Goal: Information Seeking & Learning: Learn about a topic

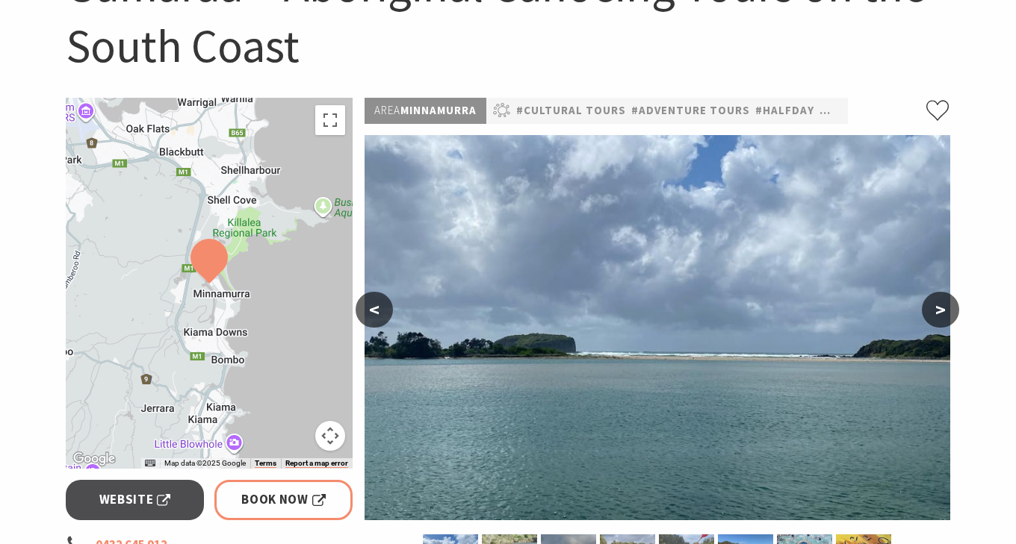
scroll to position [202, 0]
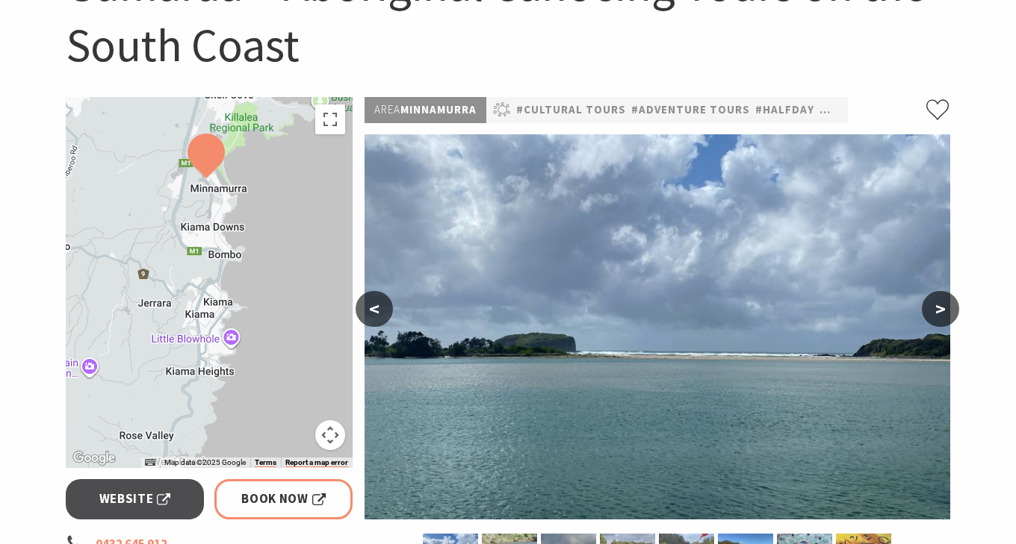
drag, startPoint x: 271, startPoint y: 281, endPoint x: 276, endPoint y: 173, distance: 108.4
click at [276, 173] on div at bounding box center [209, 282] width 287 height 371
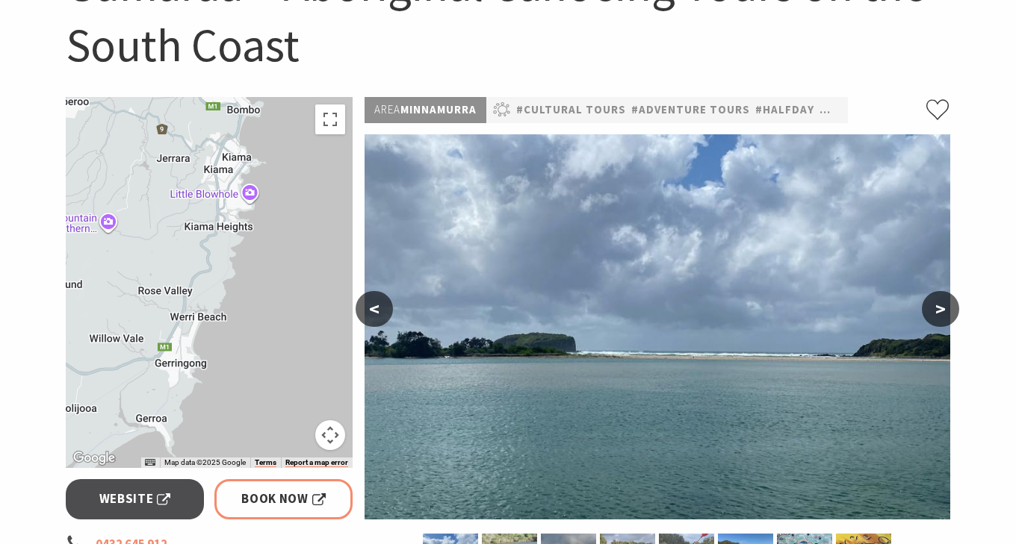
drag, startPoint x: 302, startPoint y: 372, endPoint x: 313, endPoint y: 233, distance: 139.4
click at [313, 233] on div at bounding box center [209, 282] width 287 height 371
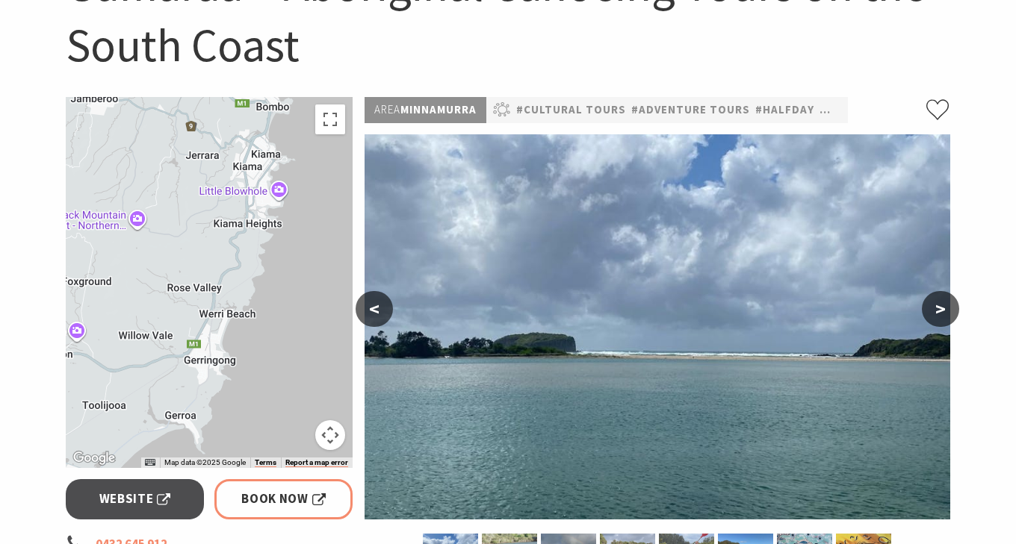
drag, startPoint x: 192, startPoint y: 366, endPoint x: 221, endPoint y: 358, distance: 30.3
click at [221, 358] on div at bounding box center [209, 282] width 287 height 371
click at [236, 352] on div at bounding box center [209, 282] width 287 height 371
click at [338, 111] on button "Toggle fullscreen view" at bounding box center [330, 120] width 30 height 30
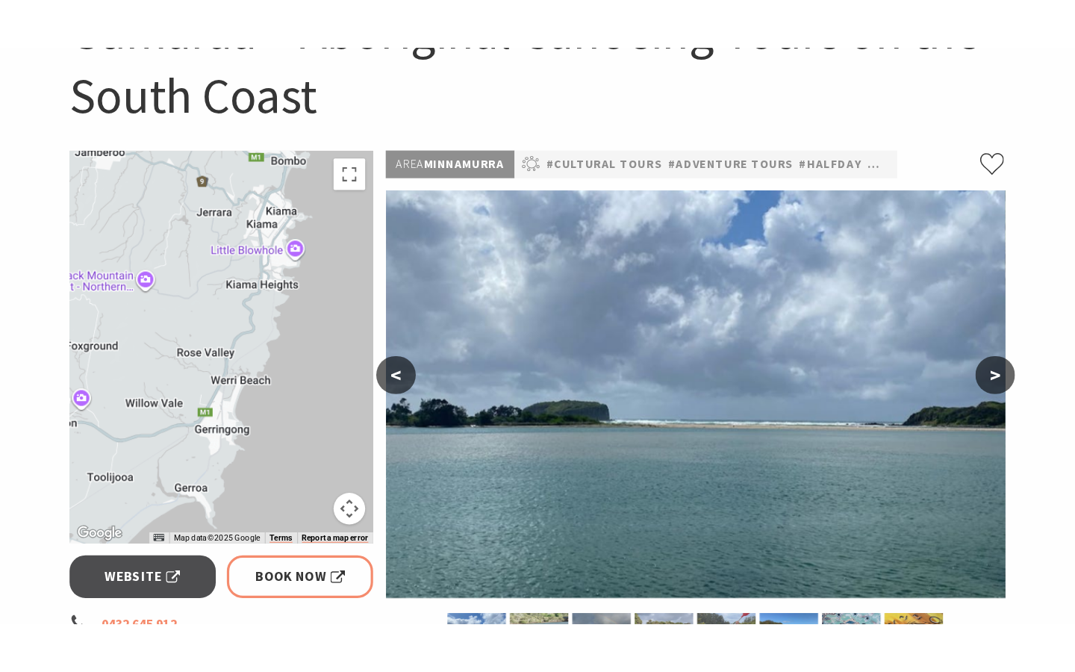
scroll to position [0, 0]
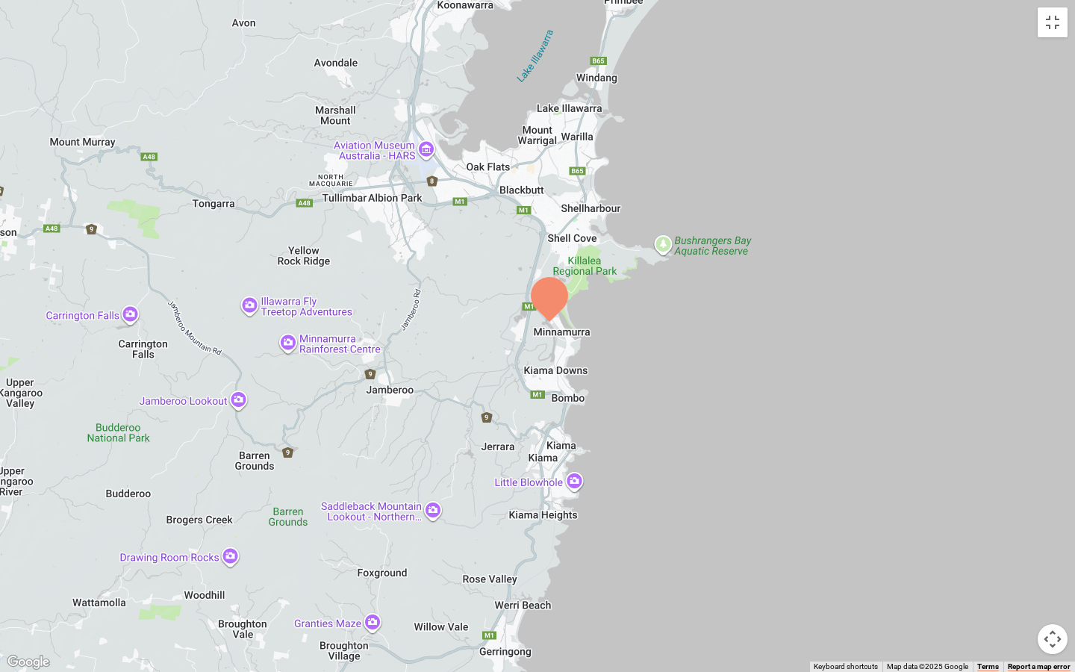
drag, startPoint x: 722, startPoint y: 237, endPoint x: 688, endPoint y: 474, distance: 240.0
click at [688, 475] on div at bounding box center [537, 336] width 1075 height 672
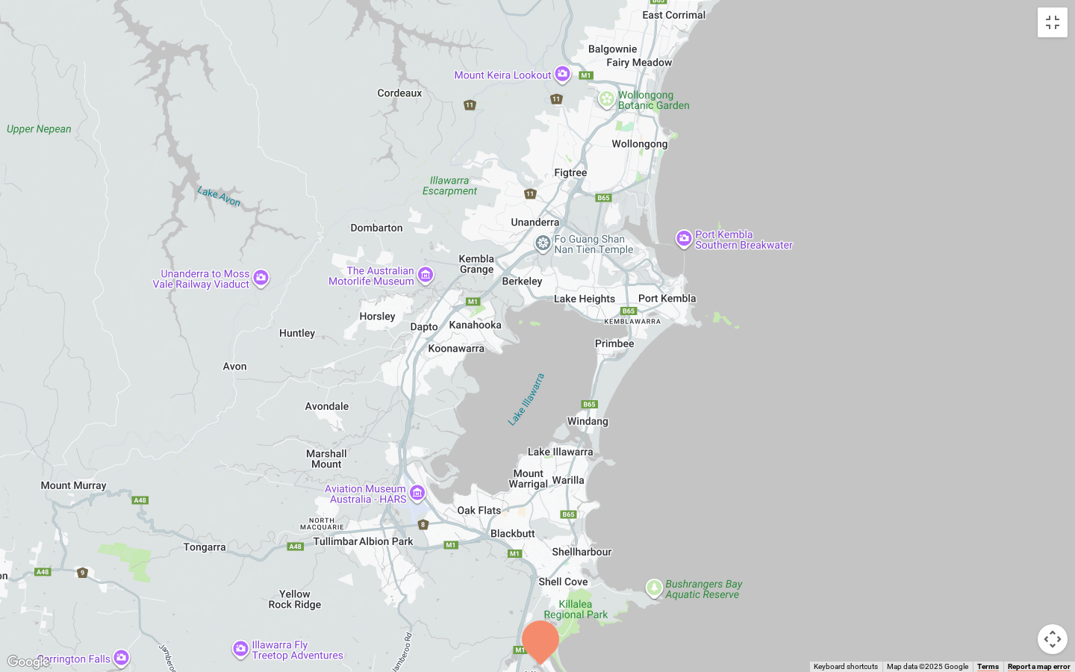
drag, startPoint x: 732, startPoint y: 140, endPoint x: 724, endPoint y: 491, distance: 351.8
click at [724, 491] on div at bounding box center [537, 336] width 1075 height 672
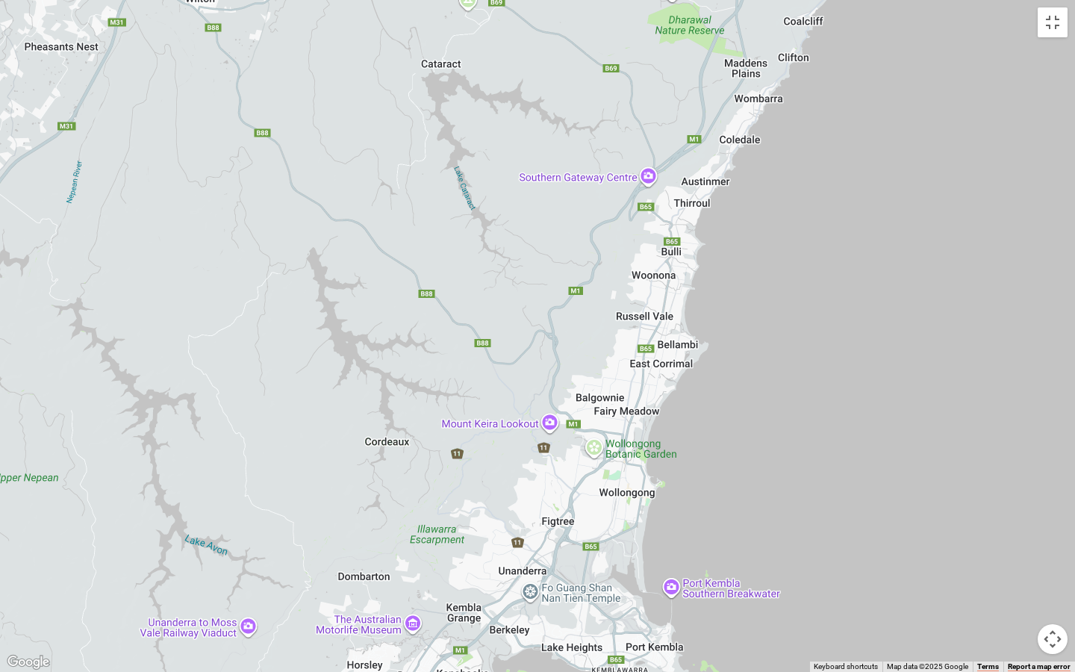
drag, startPoint x: 765, startPoint y: 166, endPoint x: 752, endPoint y: 517, distance: 351.2
click at [752, 517] on div at bounding box center [537, 336] width 1075 height 672
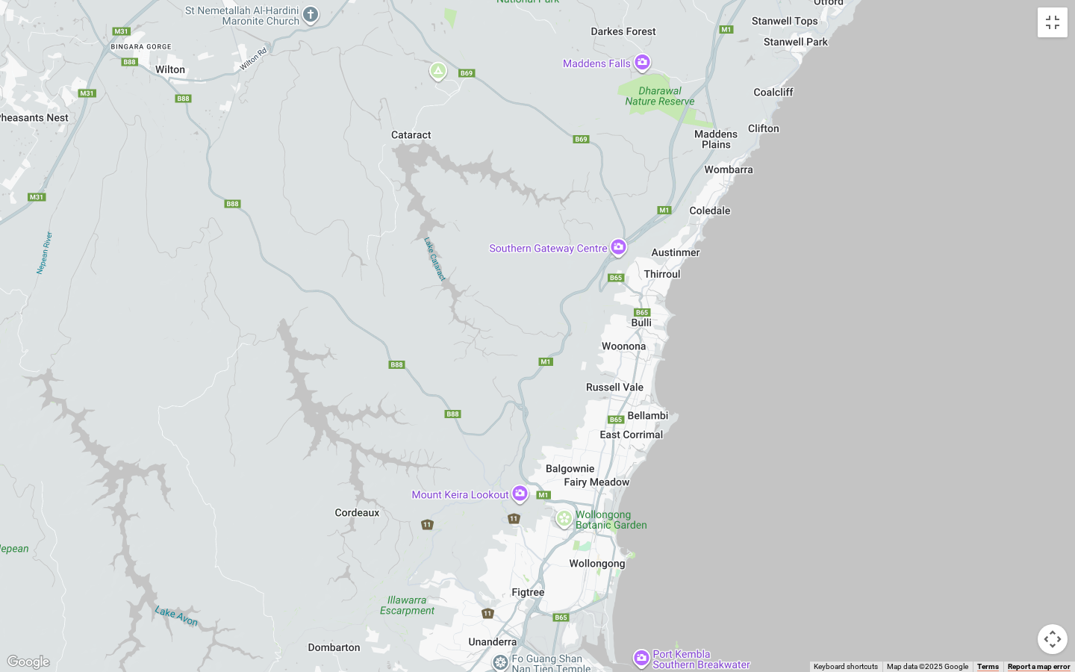
drag, startPoint x: 854, startPoint y: 181, endPoint x: 827, endPoint y: 239, distance: 64.5
click at [827, 239] on div at bounding box center [537, 336] width 1075 height 672
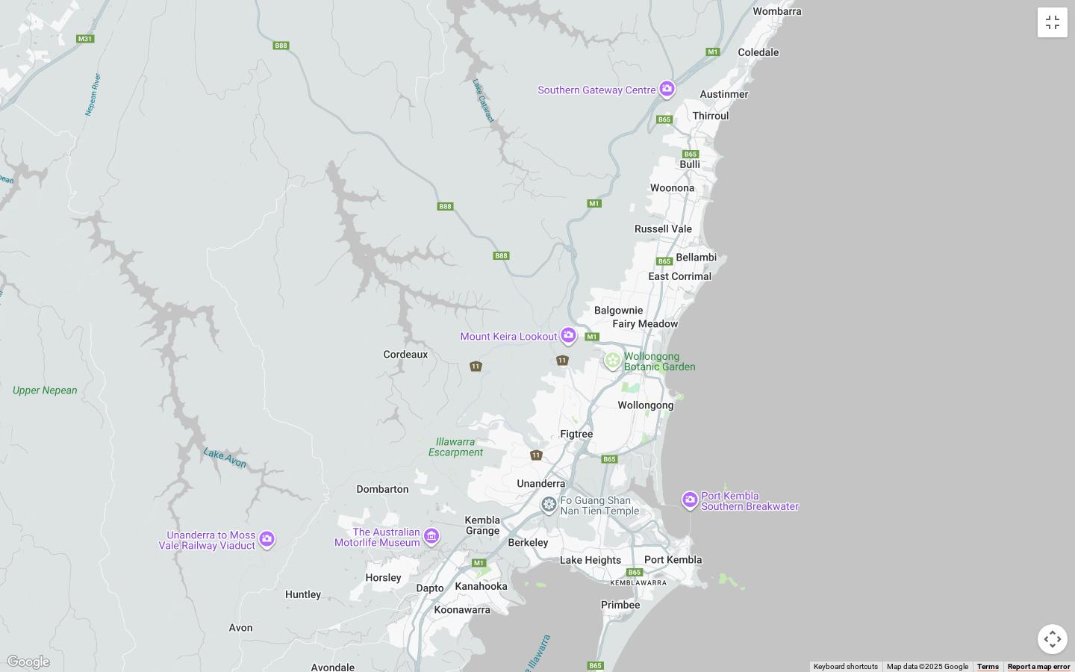
click at [952, 453] on div at bounding box center [537, 336] width 1075 height 672
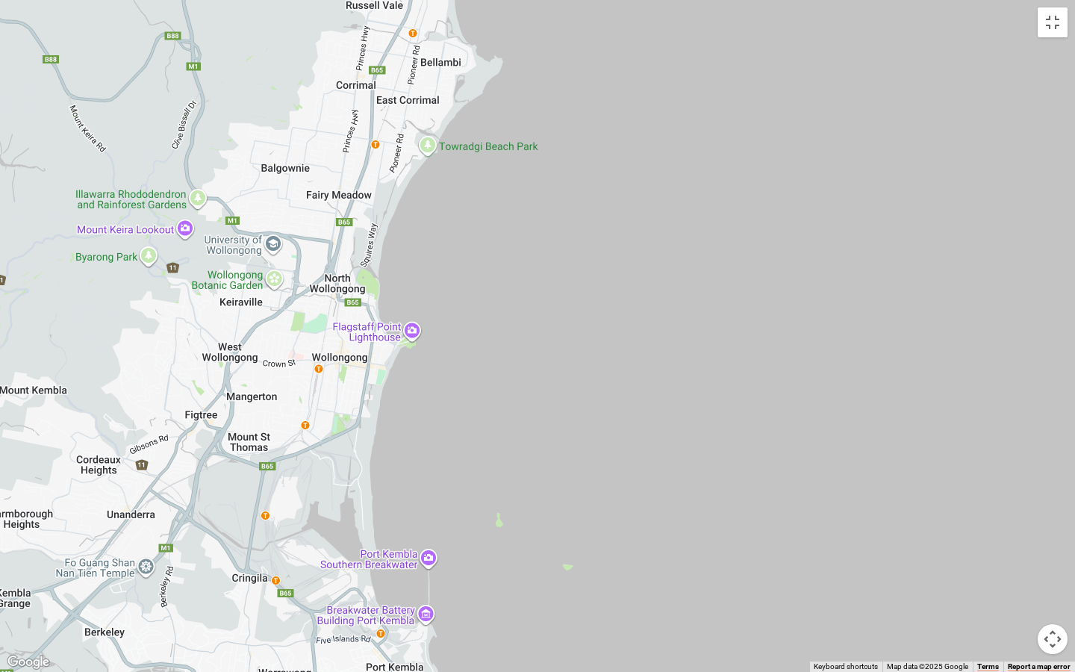
click at [952, 453] on div at bounding box center [537, 336] width 1075 height 672
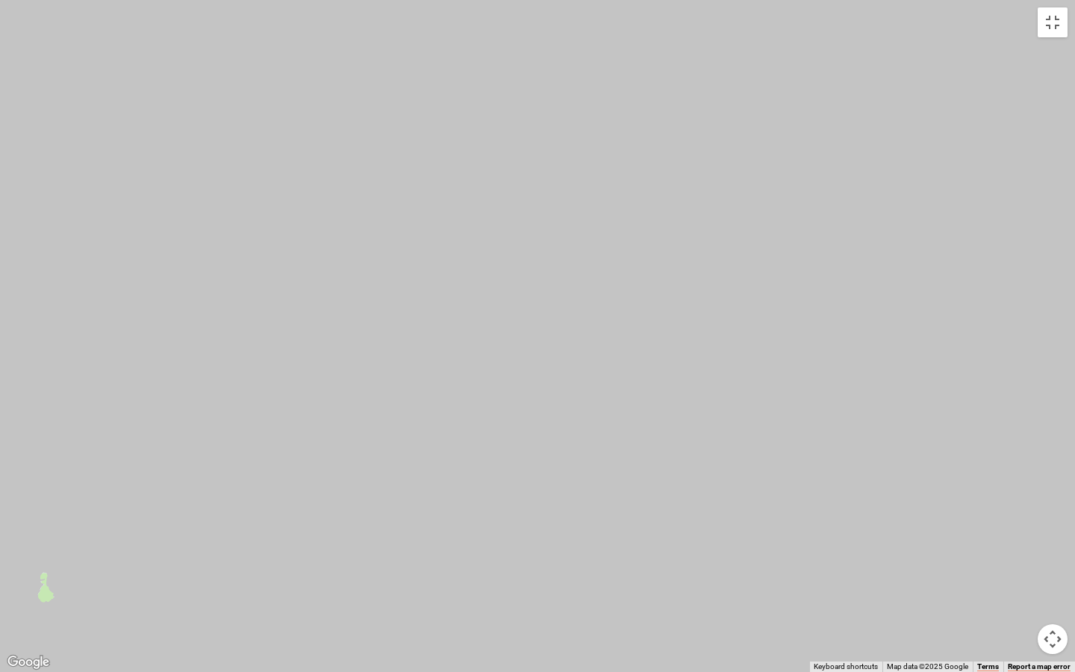
click at [952, 453] on div at bounding box center [537, 336] width 1075 height 672
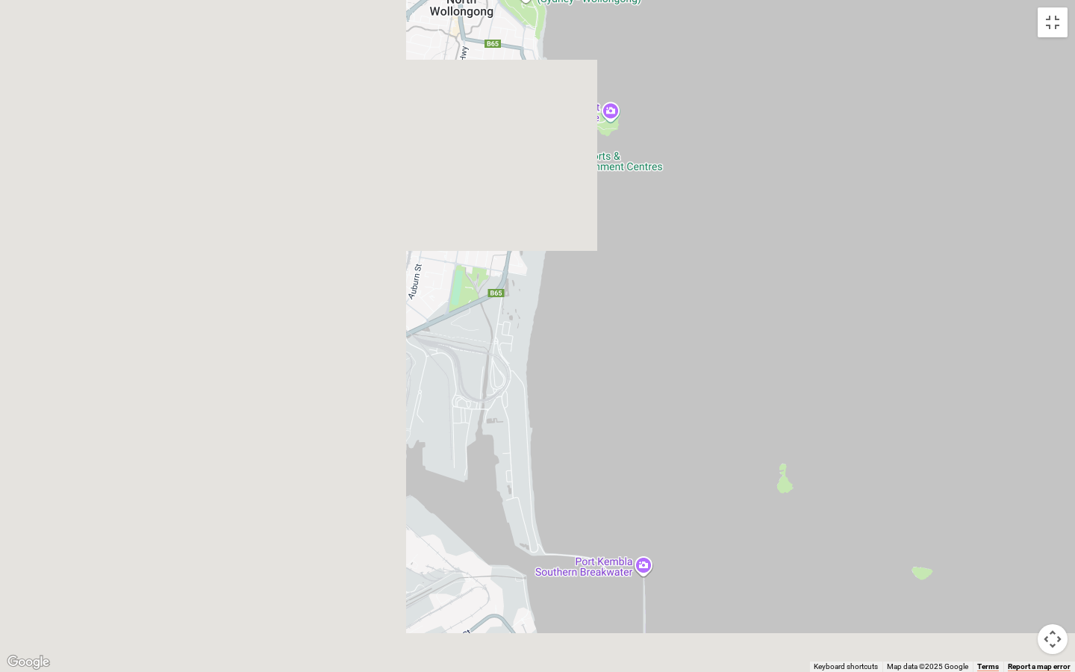
drag, startPoint x: 259, startPoint y: 494, endPoint x: 1007, endPoint y: 374, distance: 757.8
click at [1007, 374] on div at bounding box center [537, 336] width 1075 height 672
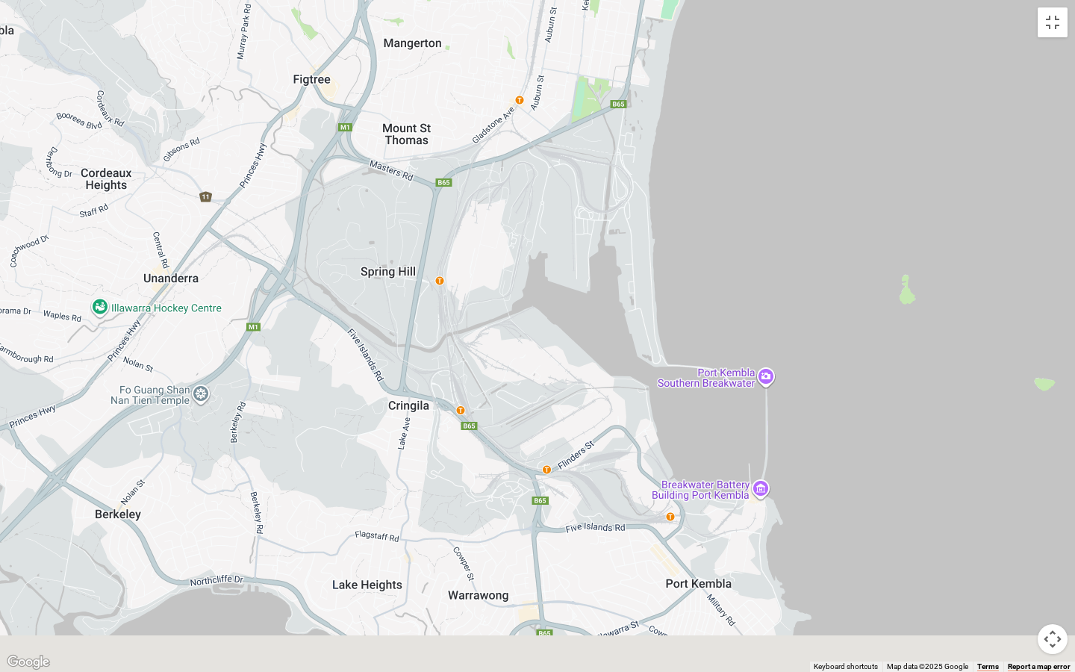
drag, startPoint x: 743, startPoint y: 184, endPoint x: 849, endPoint y: 0, distance: 212.8
click at [849, 0] on div at bounding box center [537, 336] width 1075 height 672
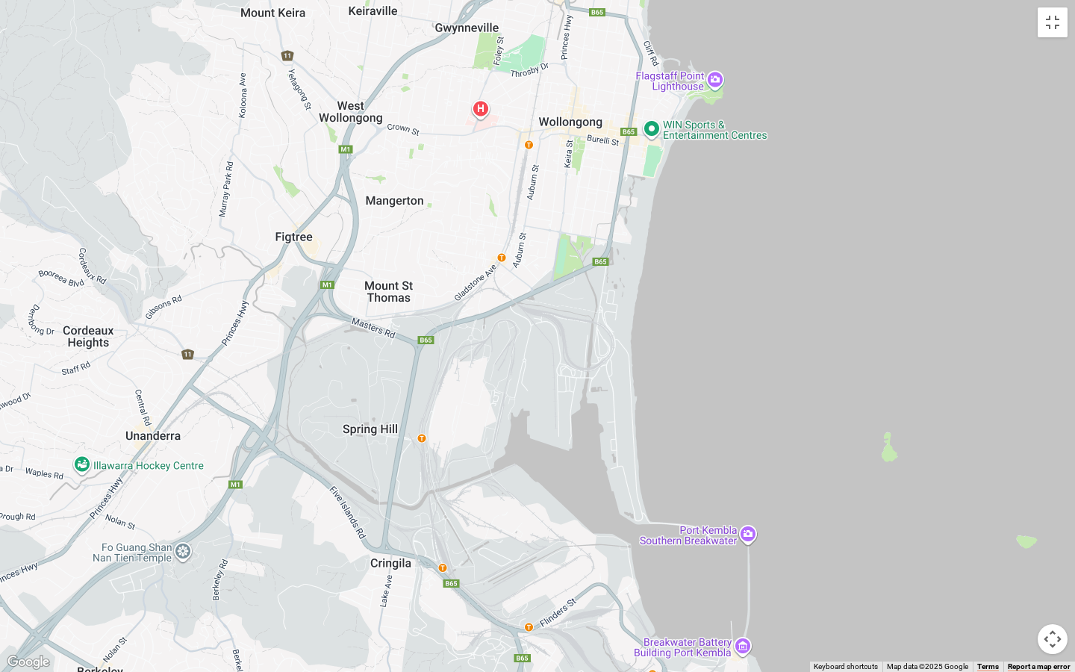
drag, startPoint x: 838, startPoint y: 202, endPoint x: 834, endPoint y: 406, distance: 203.9
click at [834, 406] on div at bounding box center [537, 336] width 1075 height 672
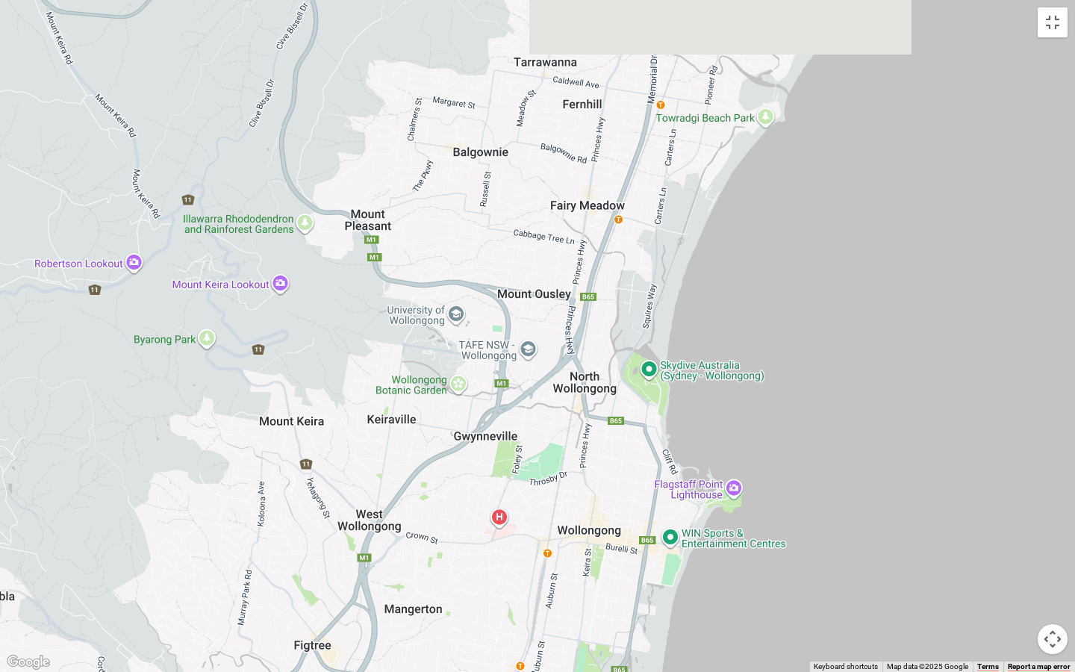
drag, startPoint x: 839, startPoint y: 75, endPoint x: 847, endPoint y: 443, distance: 368.3
click at [847, 443] on div at bounding box center [537, 336] width 1075 height 672
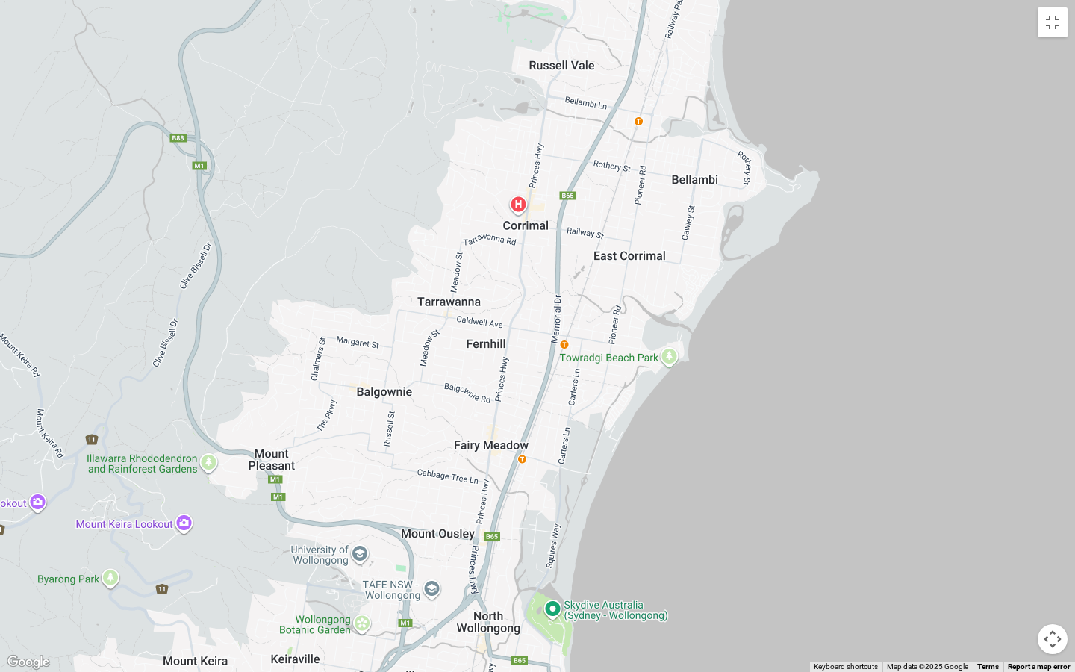
drag, startPoint x: 863, startPoint y: 178, endPoint x: 767, endPoint y: 421, distance: 261.1
click at [767, 421] on div at bounding box center [537, 336] width 1075 height 672
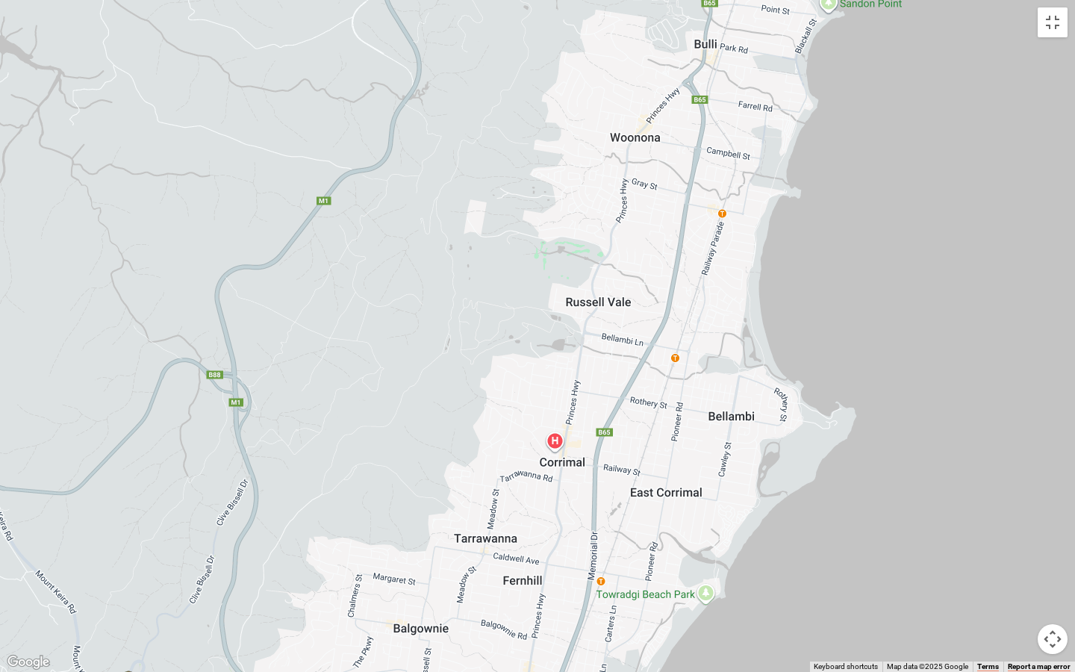
drag, startPoint x: 882, startPoint y: 169, endPoint x: 919, endPoint y: 406, distance: 240.3
click at [919, 406] on div at bounding box center [537, 336] width 1075 height 672
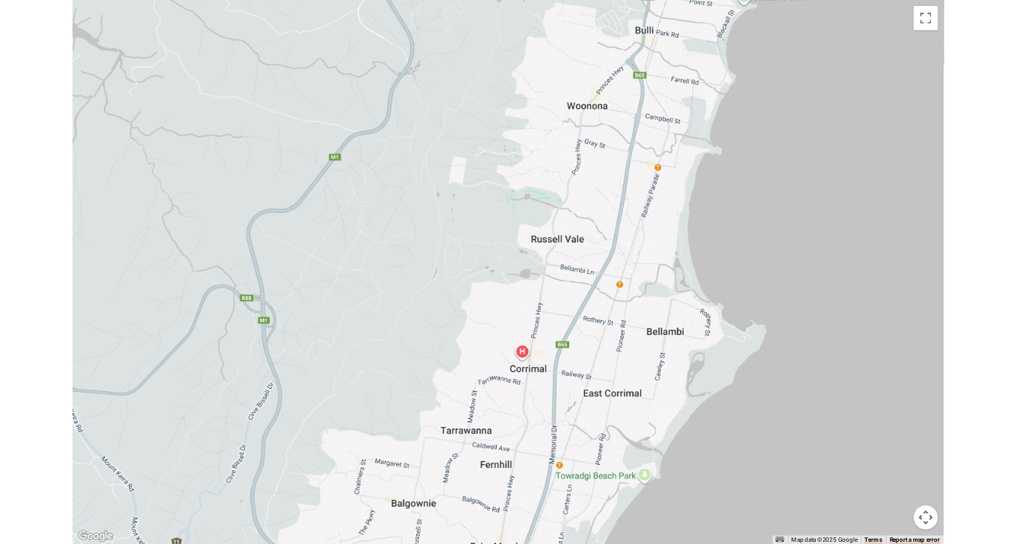
scroll to position [202, 0]
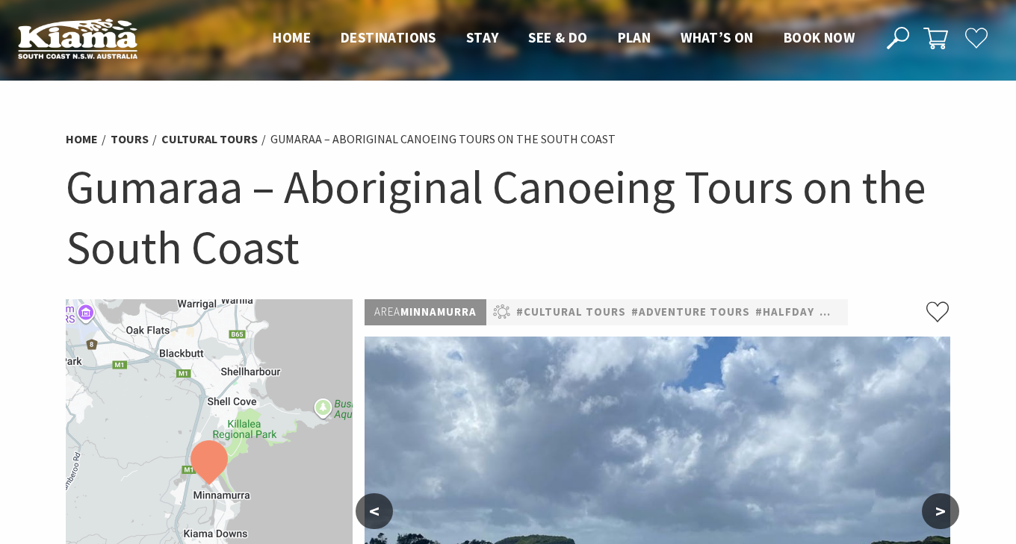
scroll to position [202, 0]
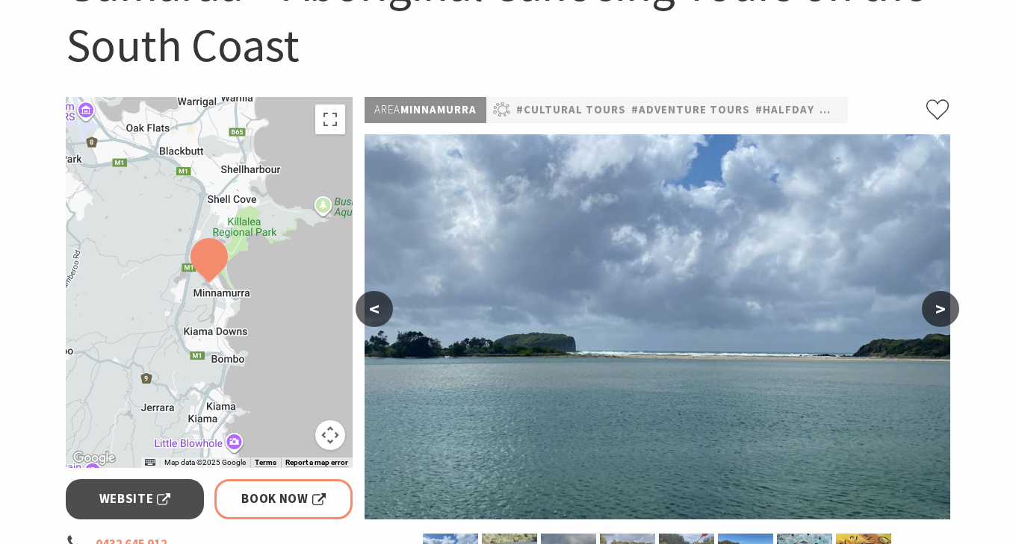
click at [273, 278] on div at bounding box center [209, 282] width 287 height 371
click at [332, 125] on button "Toggle fullscreen view" at bounding box center [330, 120] width 30 height 30
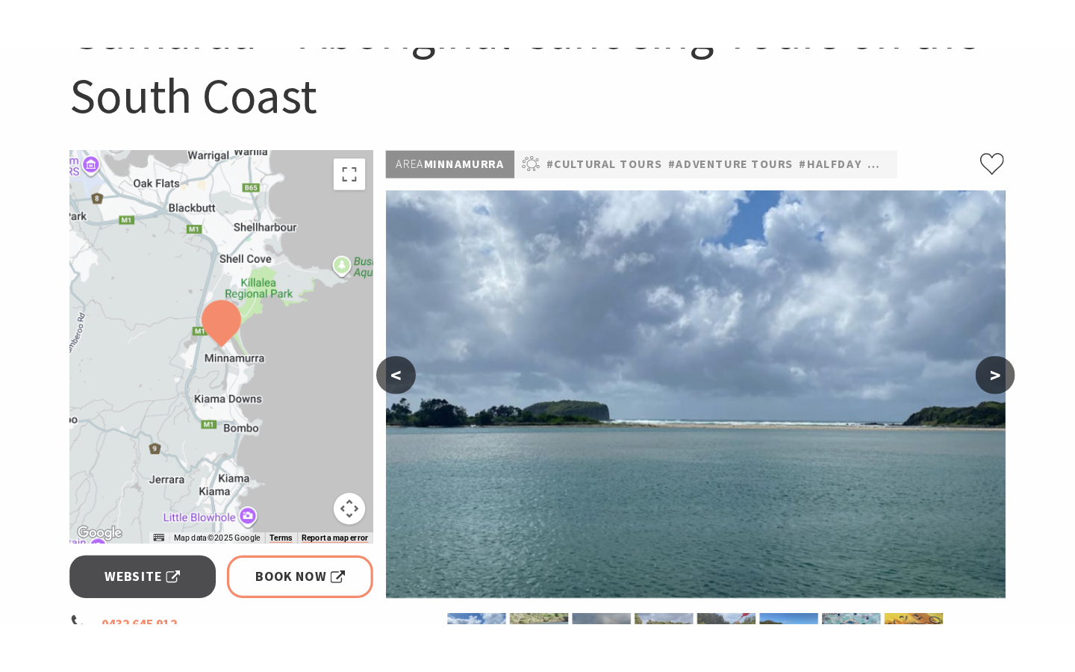
scroll to position [0, 0]
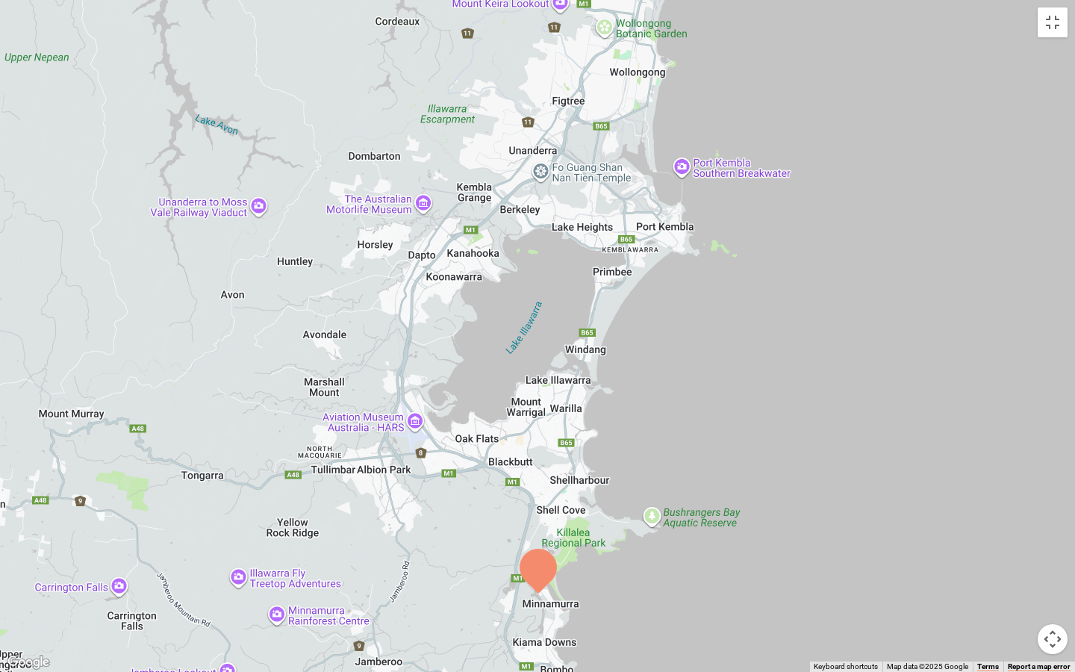
drag, startPoint x: 745, startPoint y: 155, endPoint x: 745, endPoint y: 414, distance: 259.1
click at [745, 414] on div at bounding box center [537, 336] width 1075 height 672
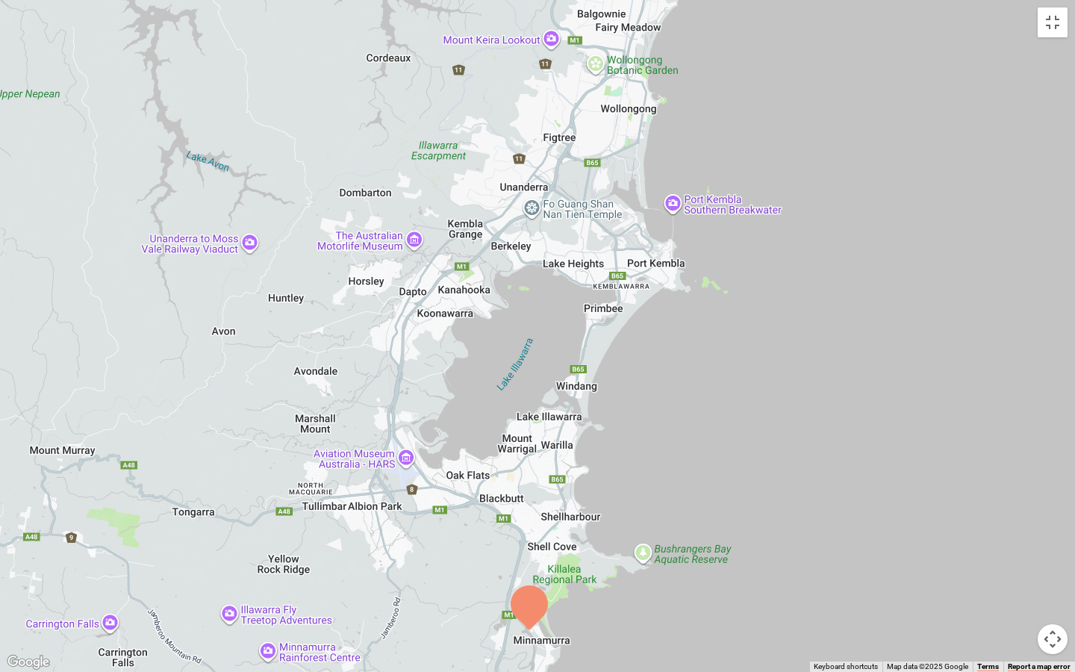
drag, startPoint x: 750, startPoint y: 426, endPoint x: 741, endPoint y: 460, distance: 34.8
click at [741, 460] on div at bounding box center [537, 336] width 1075 height 672
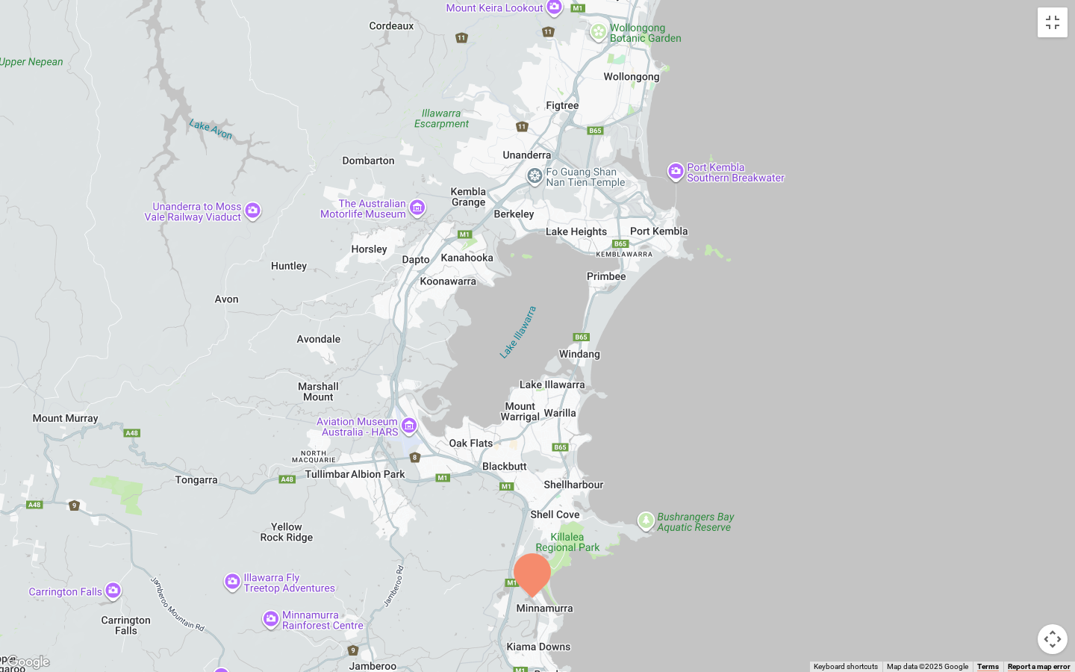
drag, startPoint x: 741, startPoint y: 468, endPoint x: 744, endPoint y: 435, distance: 33.7
click at [744, 435] on div at bounding box center [537, 336] width 1075 height 672
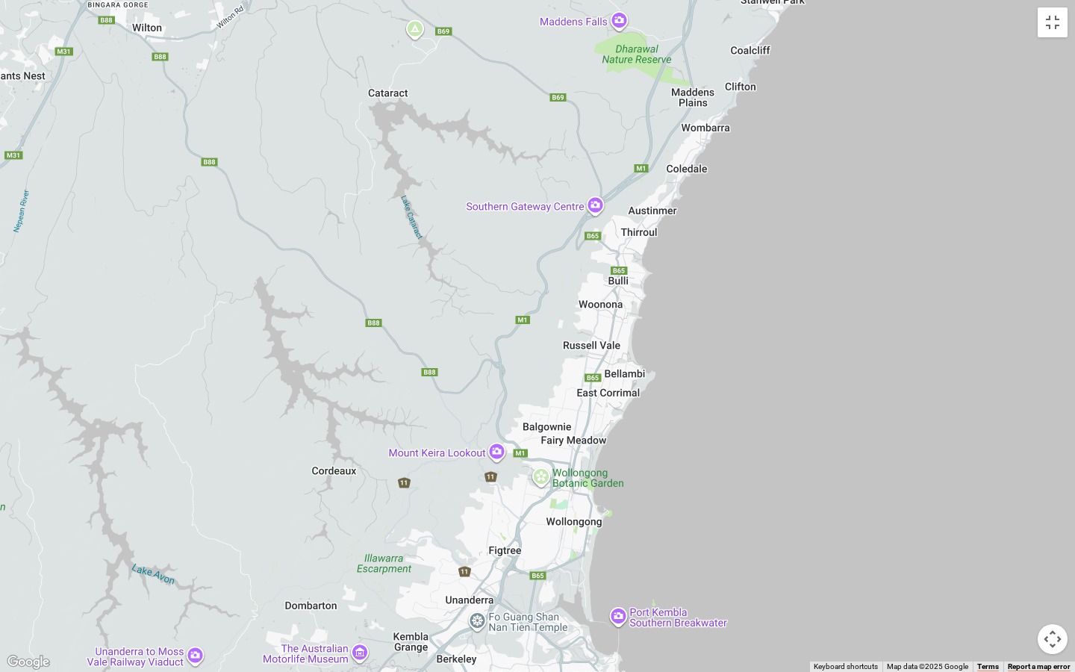
drag, startPoint x: 834, startPoint y: 99, endPoint x: 777, endPoint y: 546, distance: 450.2
click at [777, 544] on div at bounding box center [537, 336] width 1075 height 672
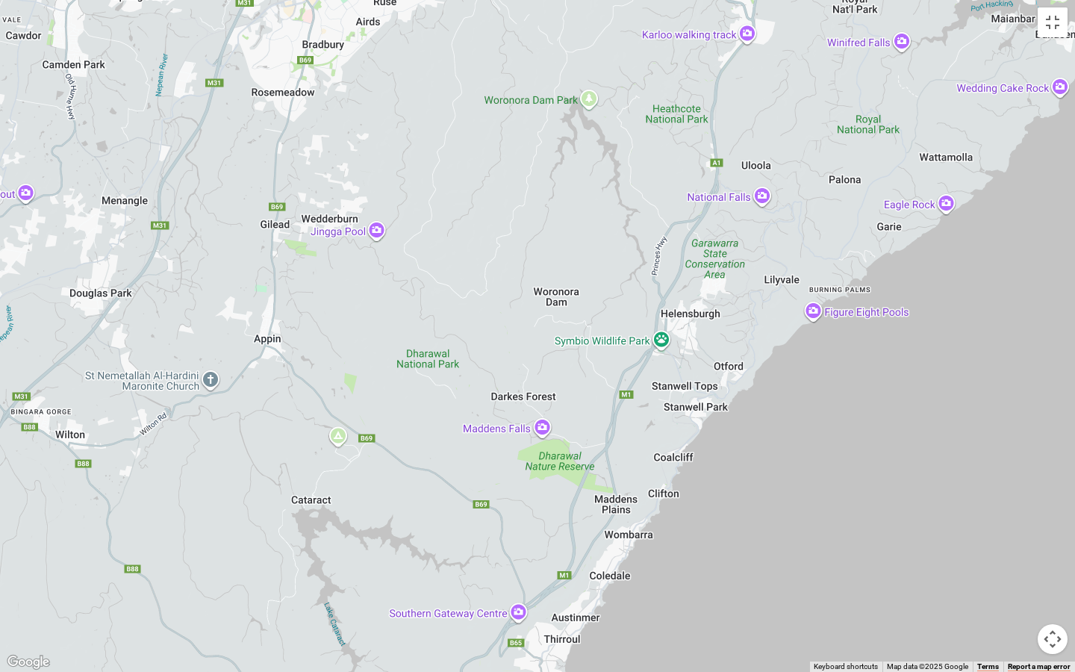
drag, startPoint x: 836, startPoint y: 149, endPoint x: 759, endPoint y: 562, distance: 419.4
click at [759, 544] on div at bounding box center [537, 336] width 1075 height 672
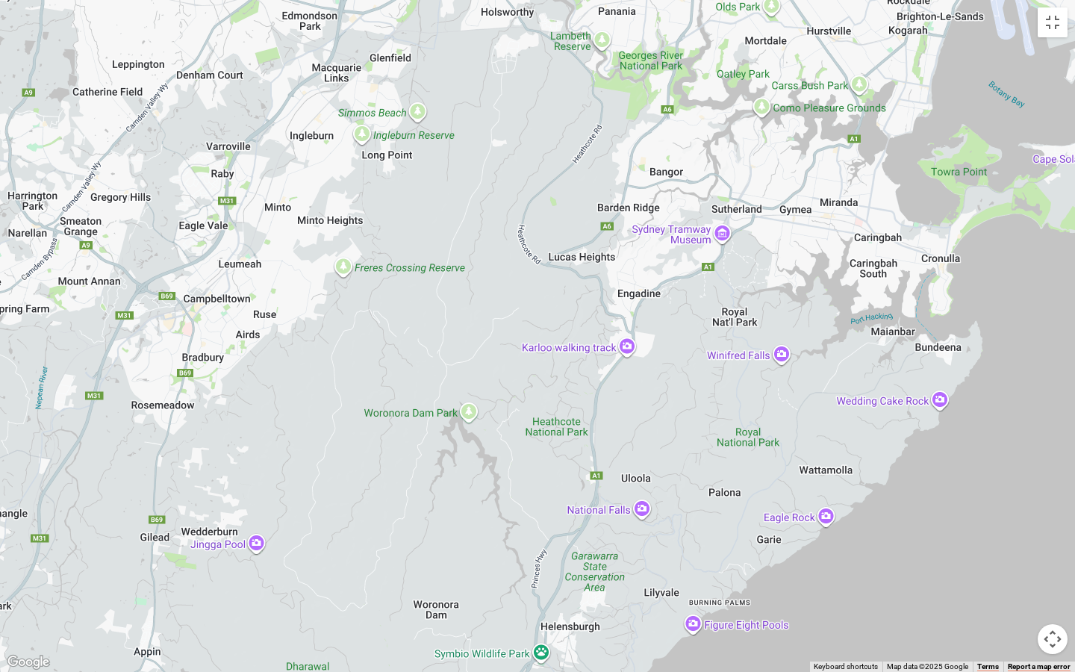
drag, startPoint x: 845, startPoint y: 250, endPoint x: 725, endPoint y: 566, distance: 338.0
click at [725, 544] on div at bounding box center [537, 336] width 1075 height 672
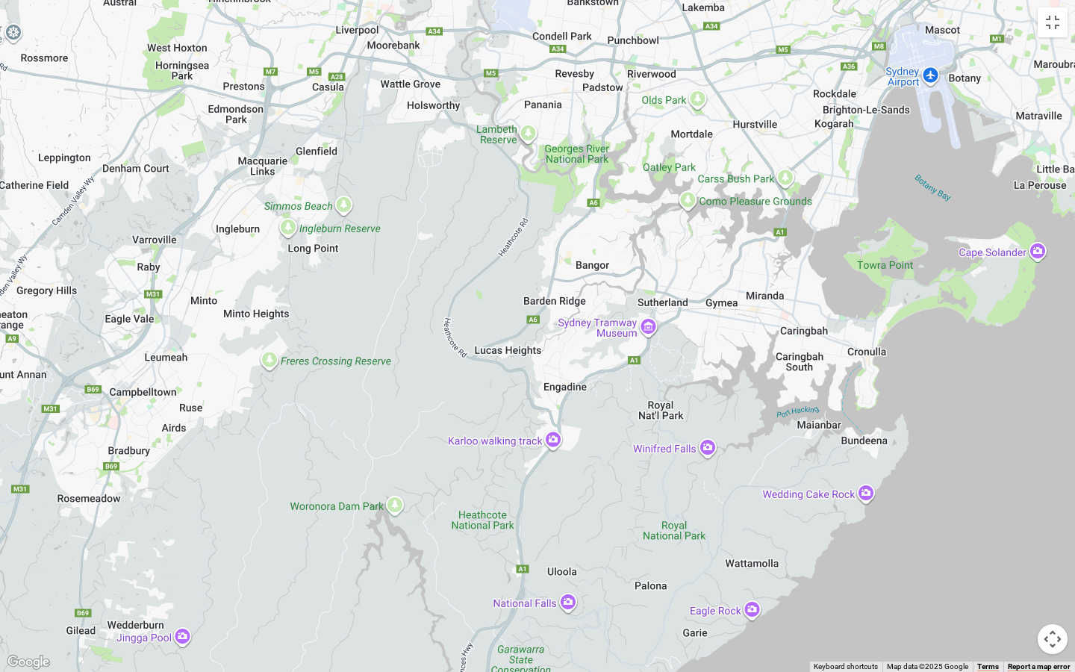
drag, startPoint x: 894, startPoint y: 150, endPoint x: 854, endPoint y: 123, distance: 48.5
click at [854, 123] on div at bounding box center [537, 336] width 1075 height 672
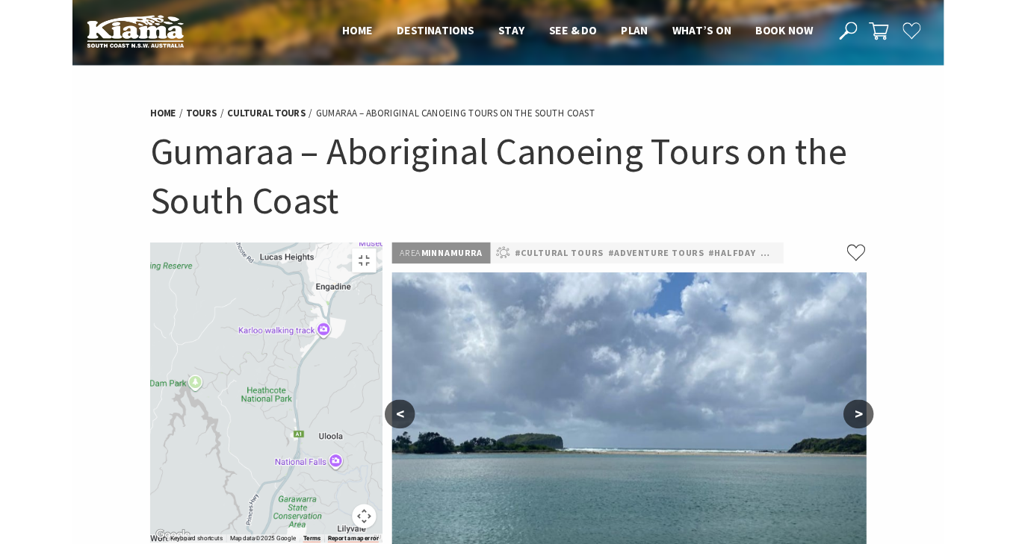
scroll to position [202, 0]
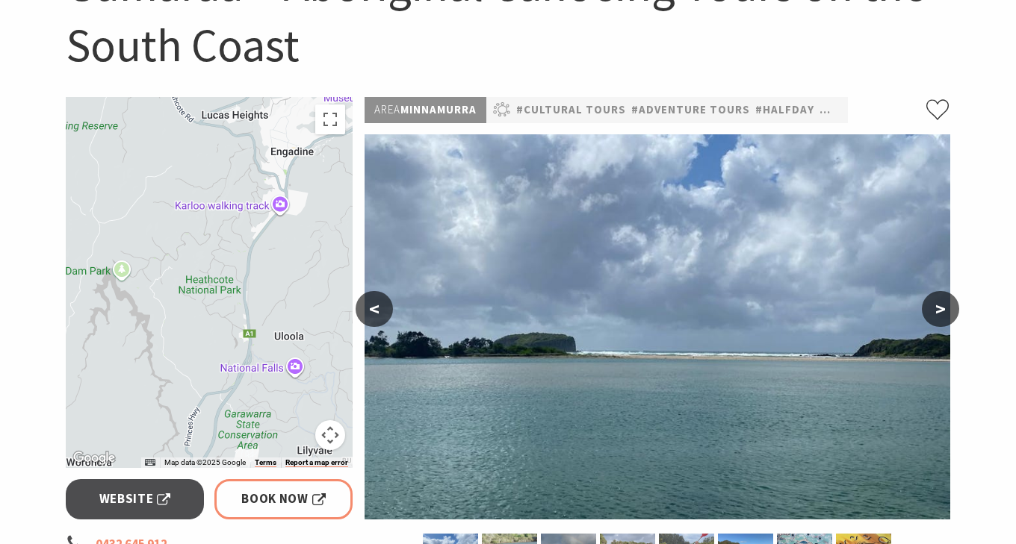
click at [1004, 178] on section "Home Tours Cultural Tours Gumaraa – Aboriginal Canoeing Tours on the South Coas…" at bounding box center [508, 432] width 1016 height 1108
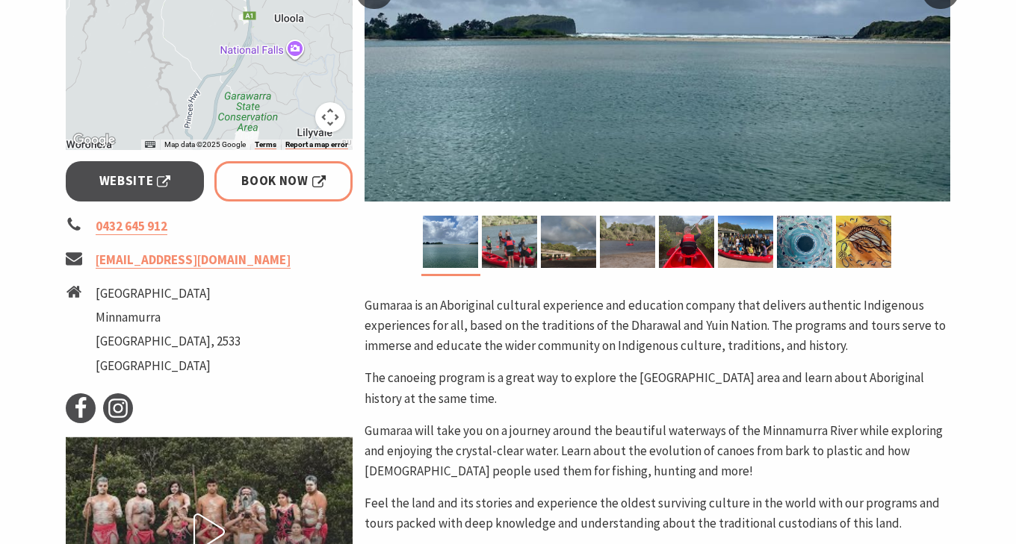
scroll to position [526, 0]
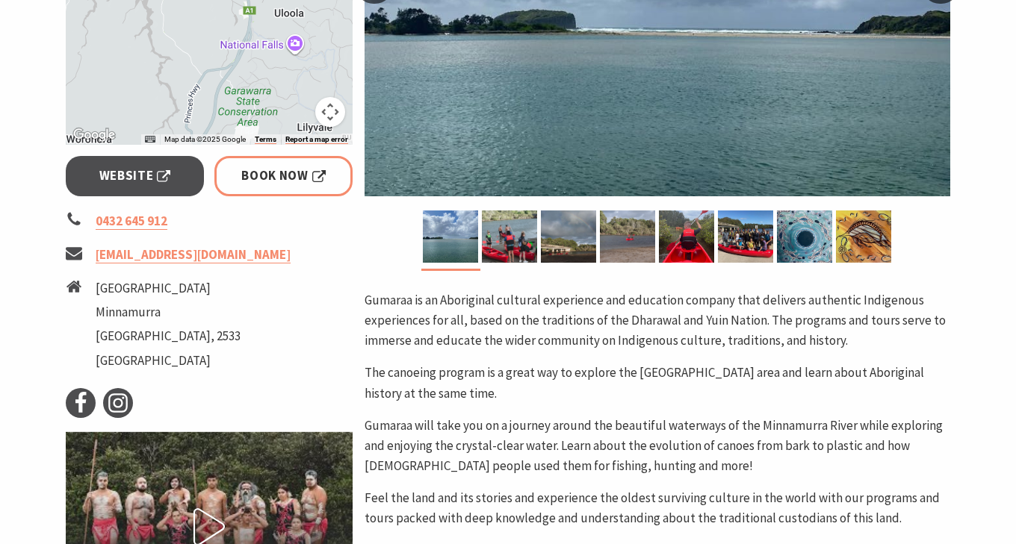
click at [776, 136] on img at bounding box center [657, 3] width 586 height 385
click at [510, 234] on img at bounding box center [509, 237] width 55 height 52
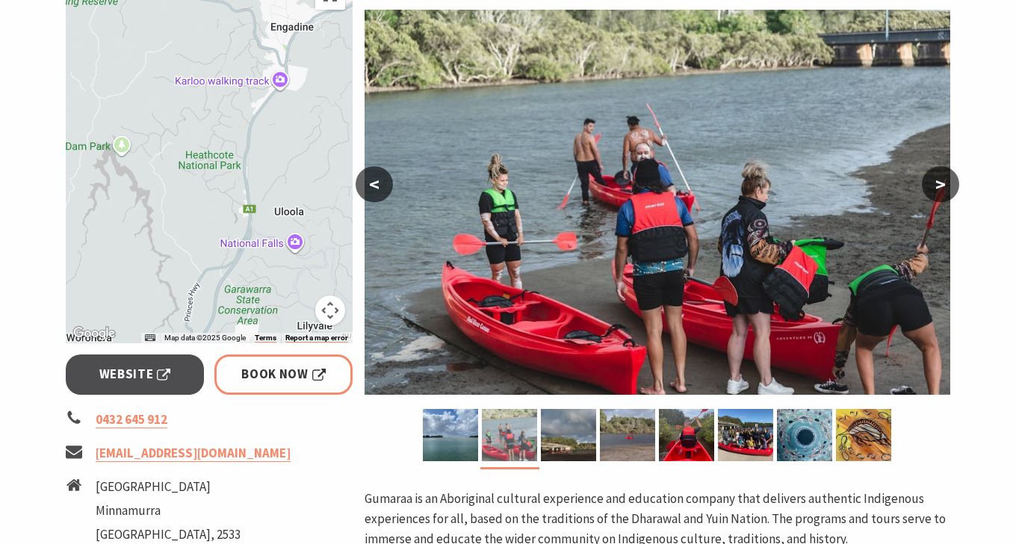
scroll to position [323, 0]
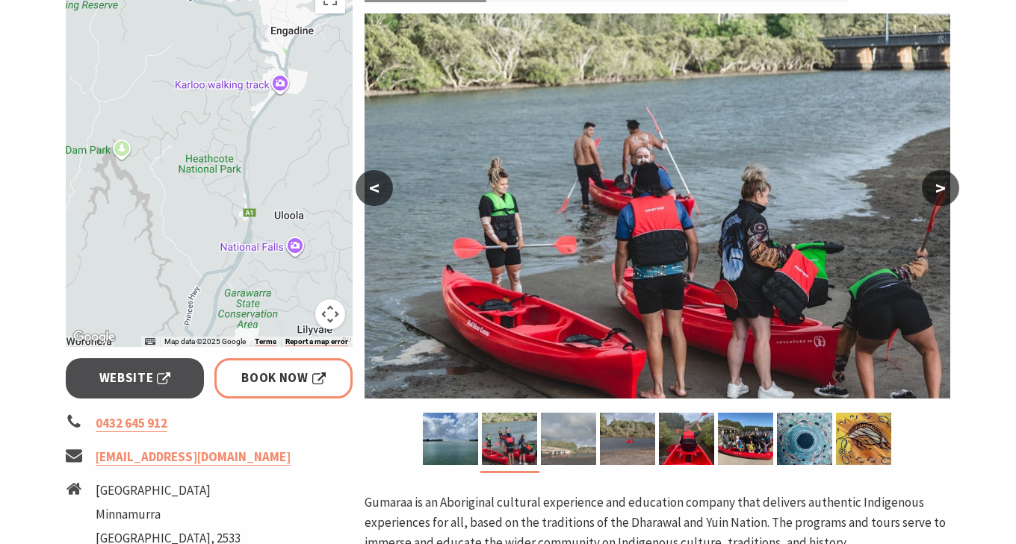
click at [568, 435] on img at bounding box center [568, 439] width 55 height 52
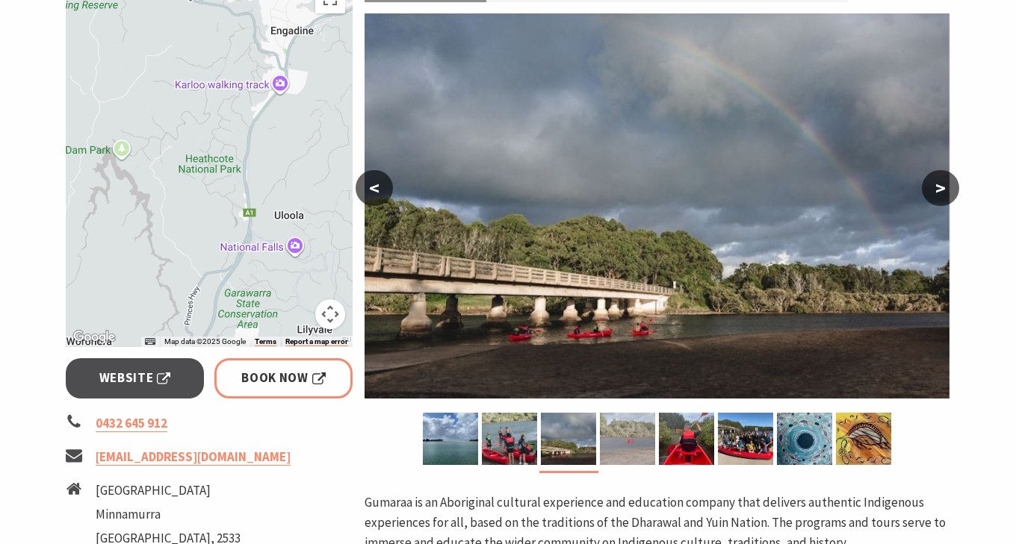
click at [633, 433] on img at bounding box center [627, 439] width 55 height 52
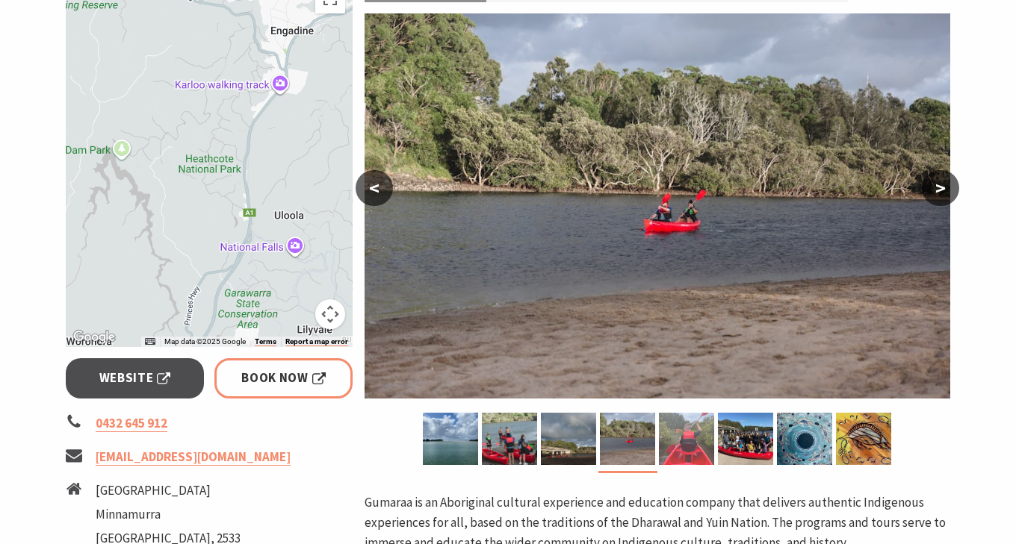
click at [692, 439] on img at bounding box center [686, 439] width 55 height 52
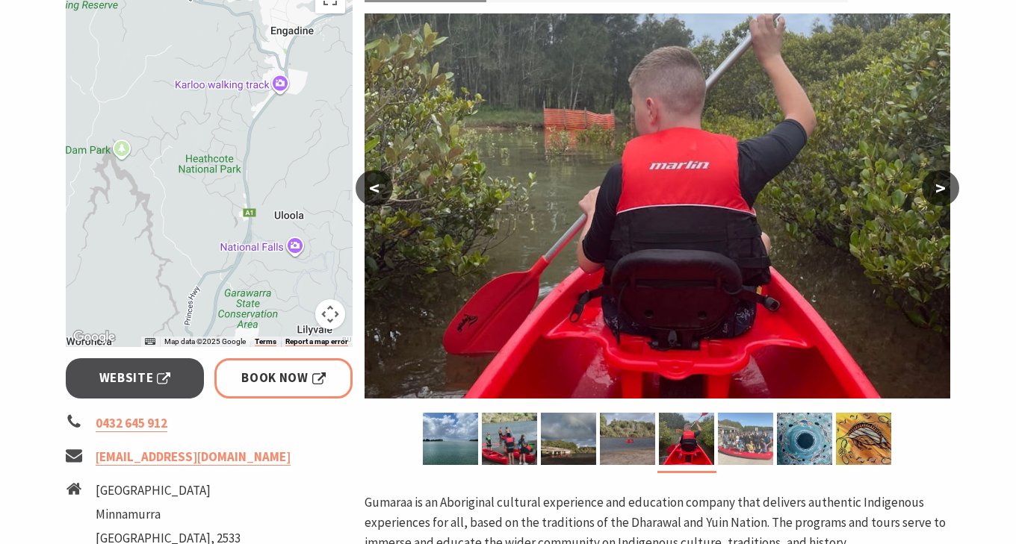
click at [748, 440] on img at bounding box center [745, 439] width 55 height 52
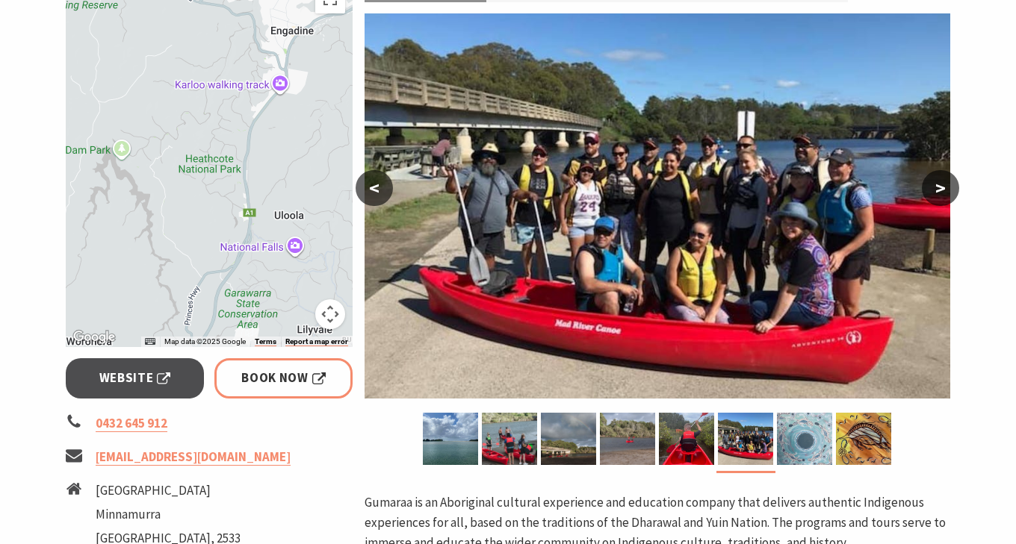
click at [811, 441] on img at bounding box center [804, 439] width 55 height 52
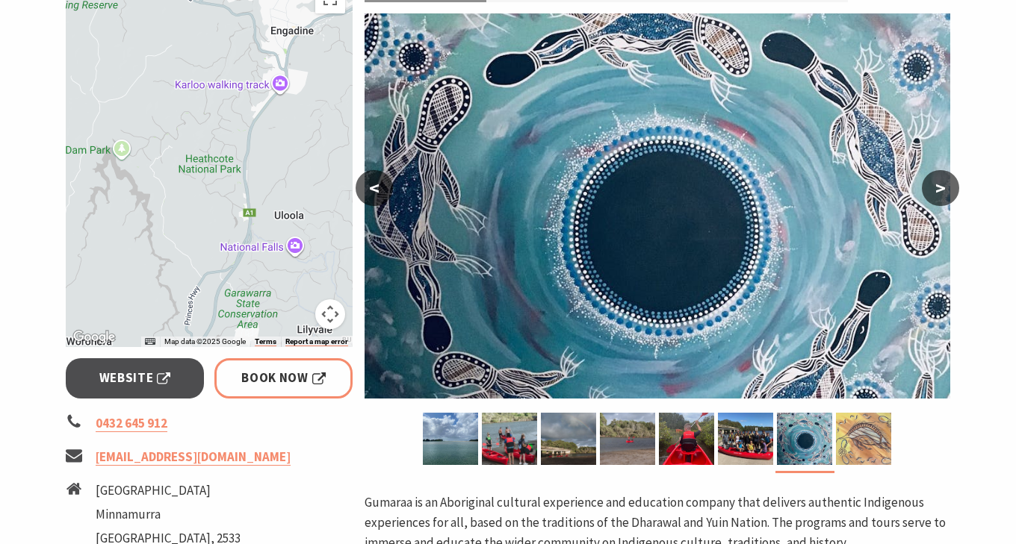
click at [849, 441] on img at bounding box center [863, 439] width 55 height 52
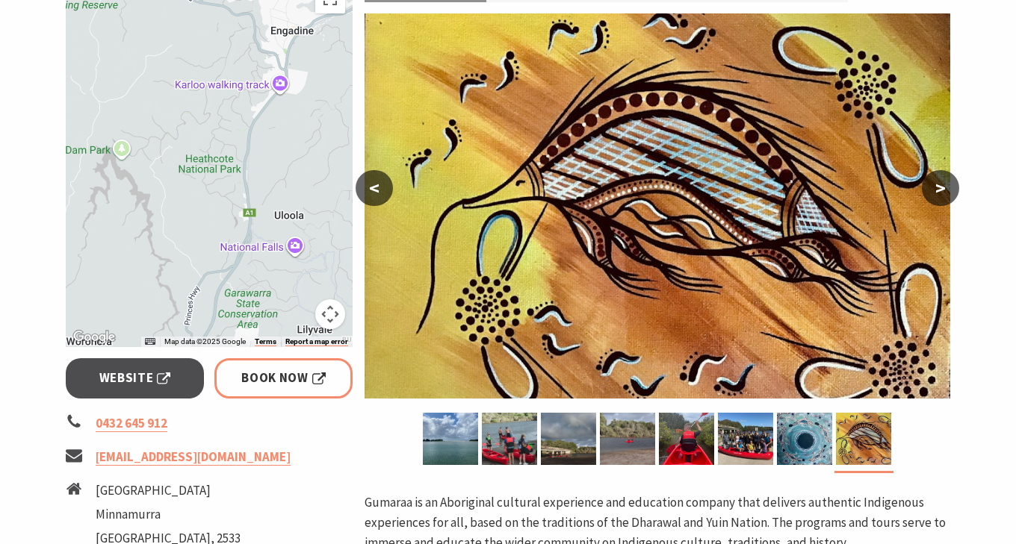
click at [951, 184] on button ">" at bounding box center [940, 188] width 37 height 36
click at [941, 185] on button ">" at bounding box center [940, 188] width 37 height 36
click at [365, 185] on button "<" at bounding box center [373, 188] width 37 height 36
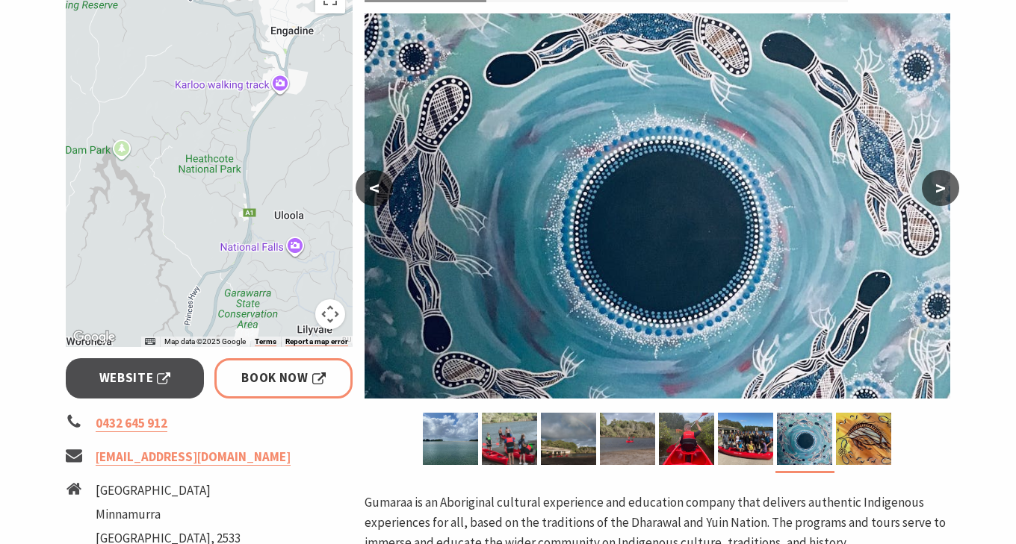
click at [368, 185] on button "<" at bounding box center [373, 188] width 37 height 36
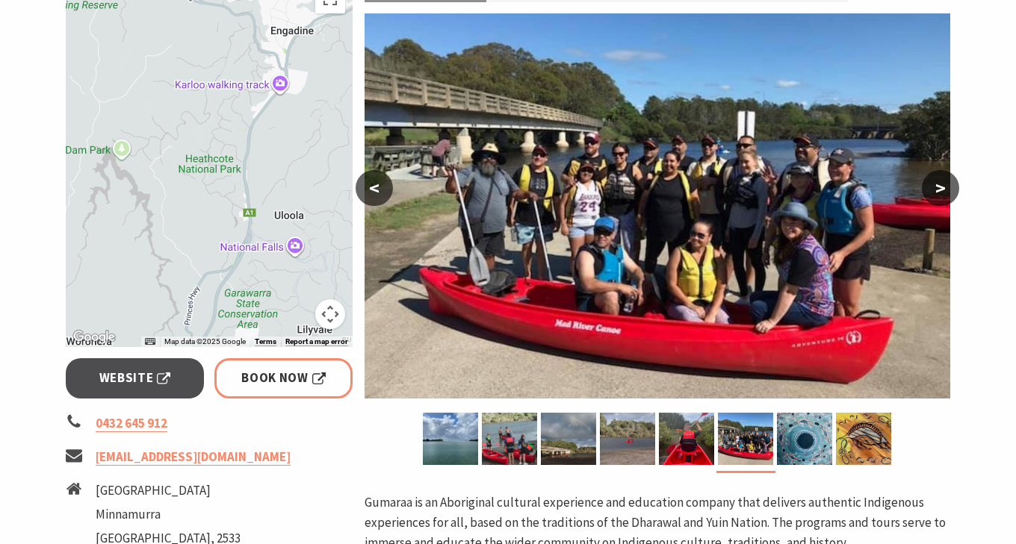
click at [368, 185] on button "<" at bounding box center [373, 188] width 37 height 36
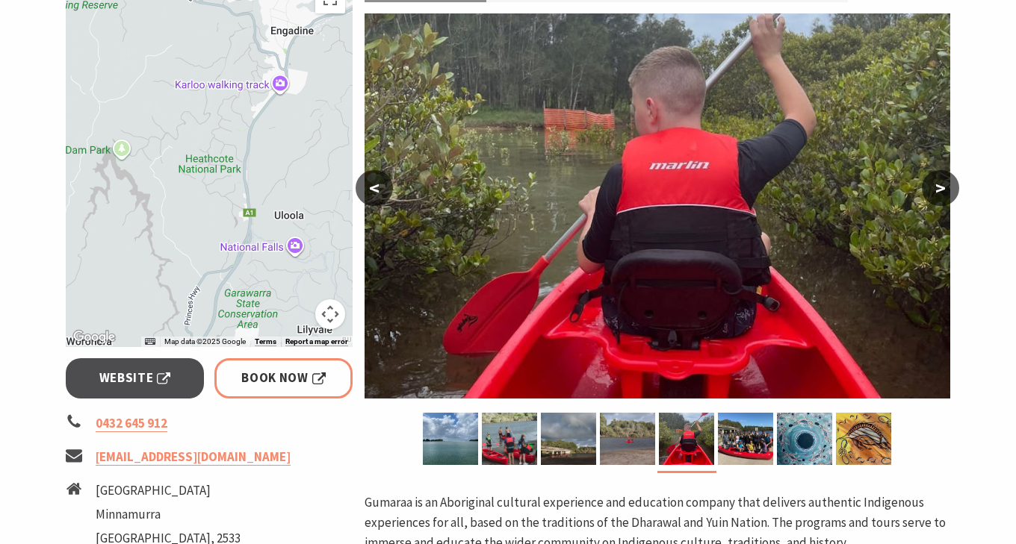
click at [937, 187] on button ">" at bounding box center [940, 188] width 37 height 36
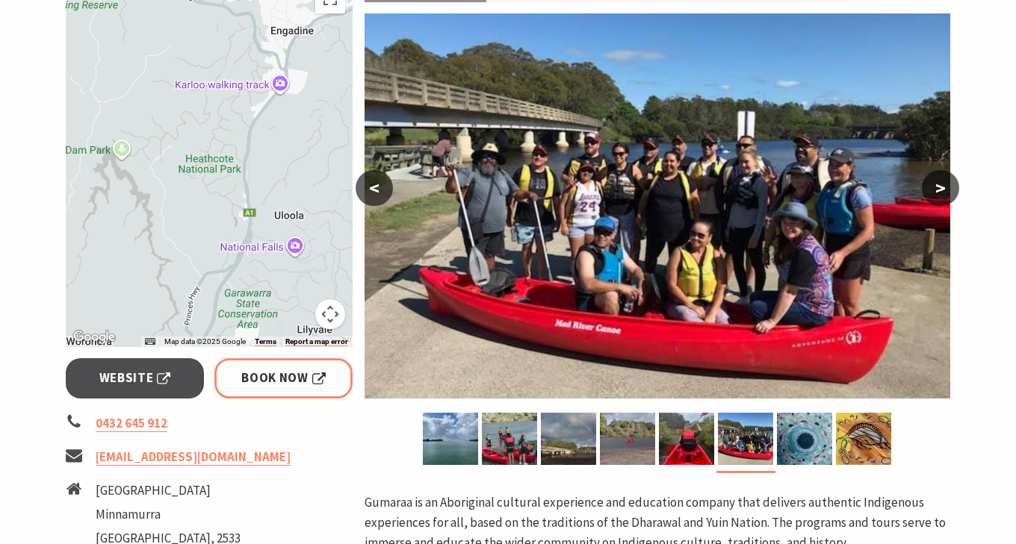
click at [381, 187] on button "<" at bounding box center [373, 188] width 37 height 36
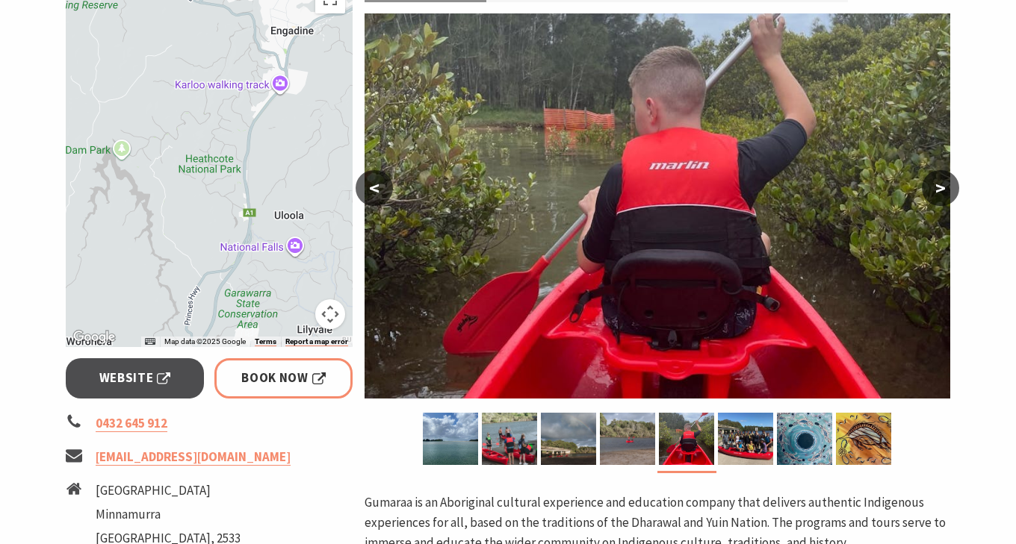
click at [381, 187] on button "<" at bounding box center [373, 188] width 37 height 36
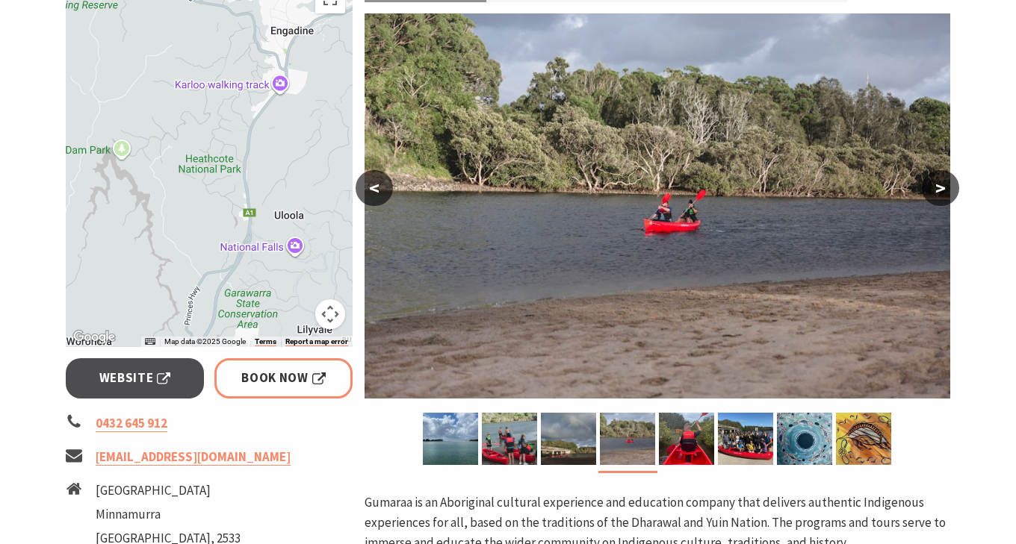
click at [381, 187] on button "<" at bounding box center [373, 188] width 37 height 36
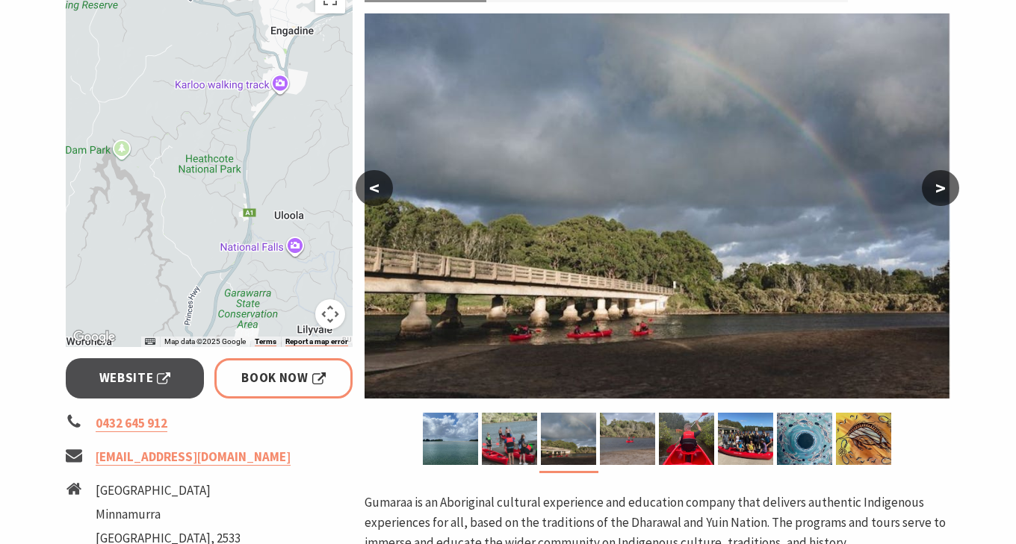
click at [381, 187] on button "<" at bounding box center [373, 188] width 37 height 36
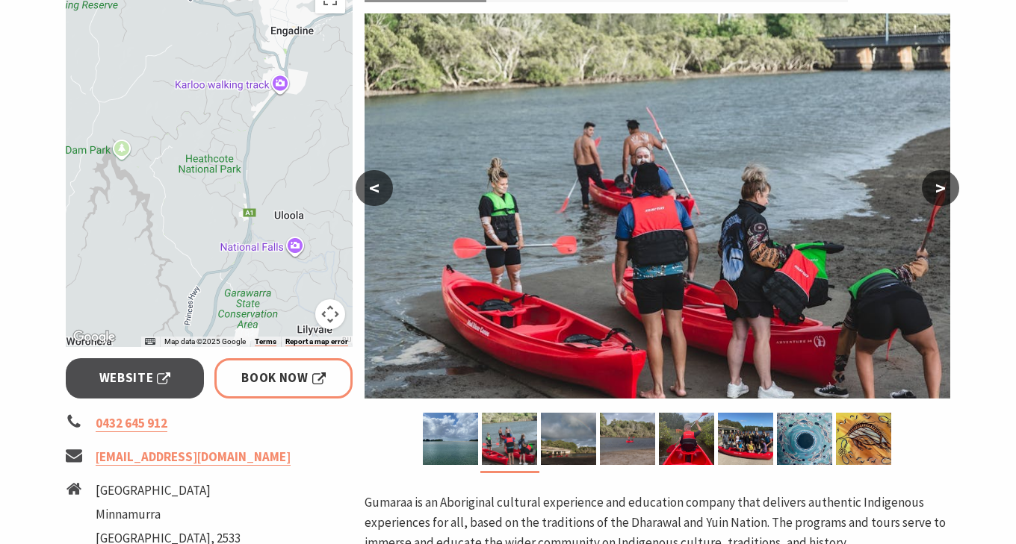
click at [381, 187] on button "<" at bounding box center [373, 188] width 37 height 36
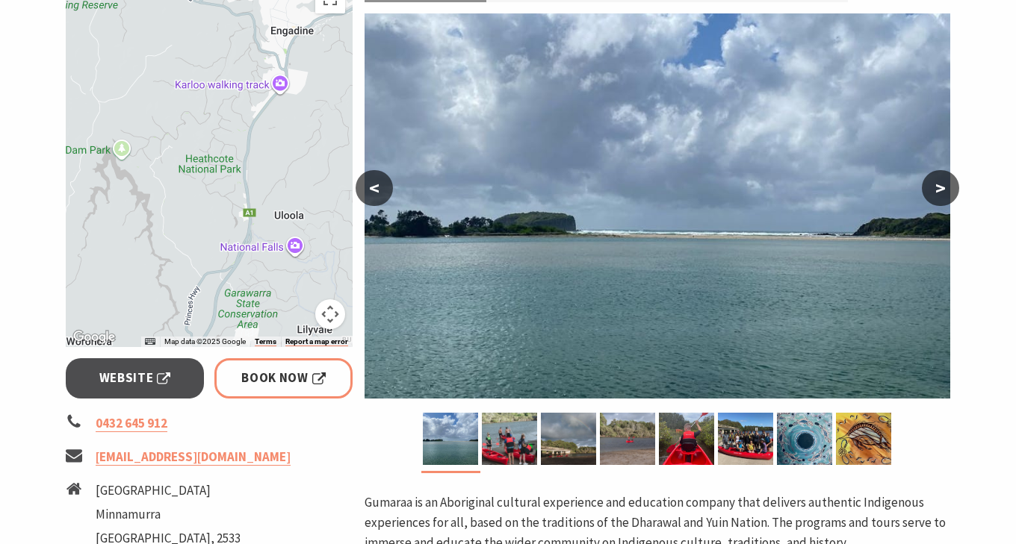
click at [381, 187] on button "<" at bounding box center [373, 188] width 37 height 36
click at [342, 442] on ul "0432 645 912 info@gumaraa.com.au Riverside Drive Minnamurra New South Wales, 25…" at bounding box center [209, 496] width 287 height 164
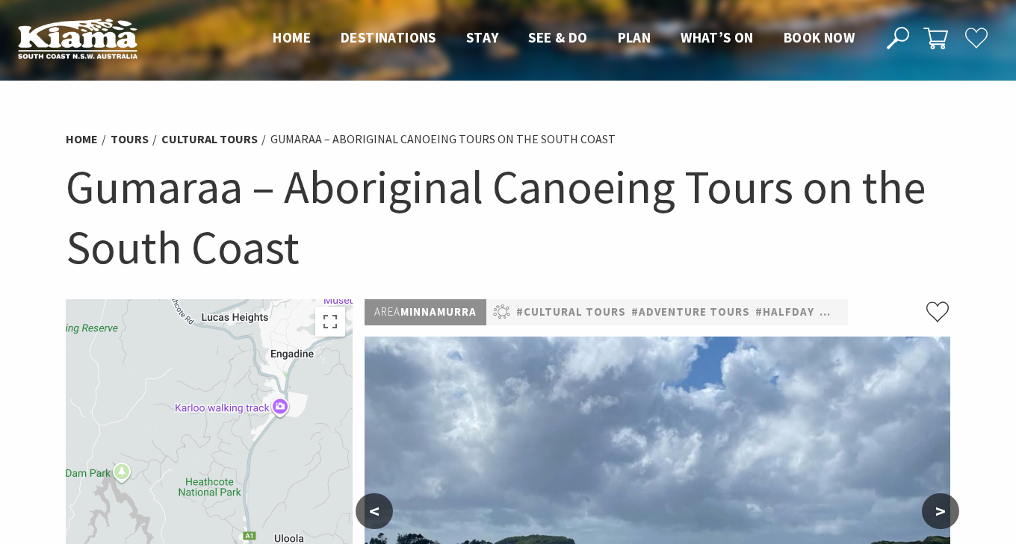
scroll to position [0, 0]
click at [296, 37] on span "Home" at bounding box center [292, 37] width 38 height 18
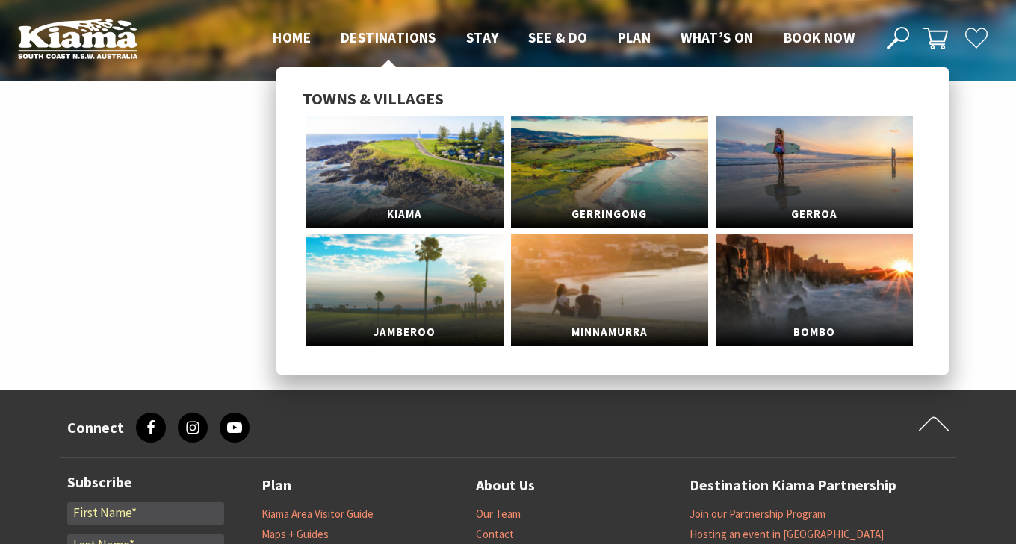
click at [364, 40] on span "Destinations" at bounding box center [389, 37] width 96 height 18
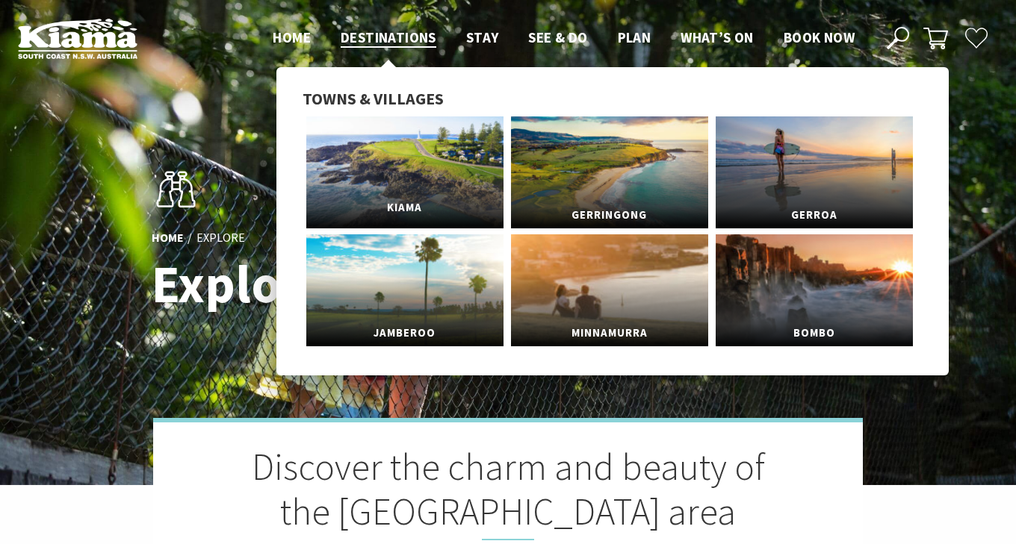
click at [370, 173] on link "Kiama" at bounding box center [404, 173] width 197 height 112
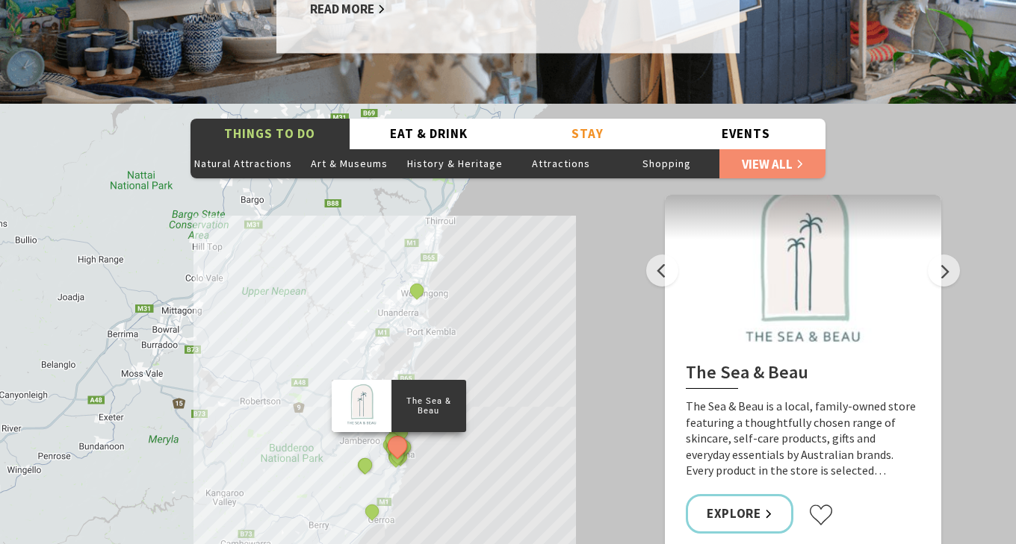
scroll to position [2636, 0]
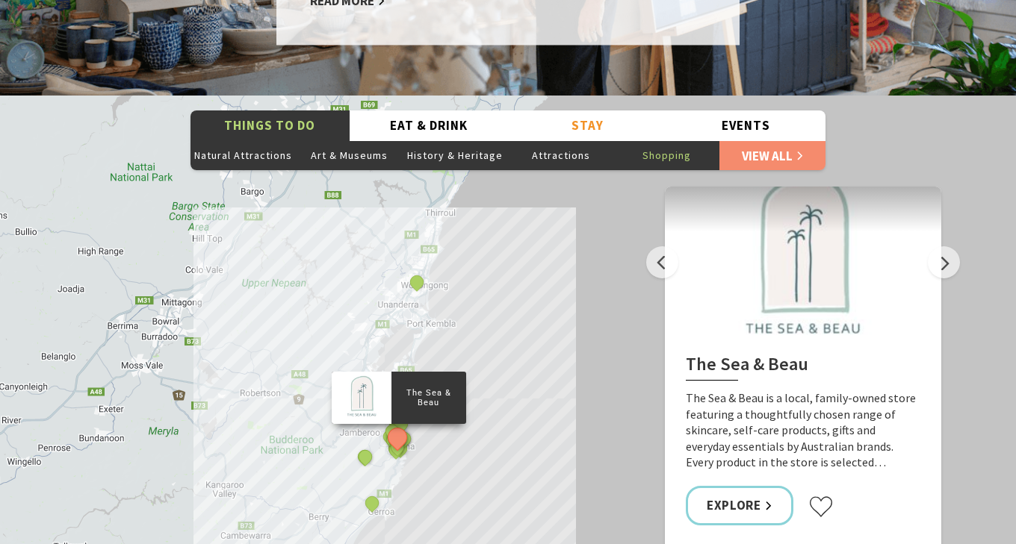
click at [677, 140] on button "Shopping" at bounding box center [667, 155] width 106 height 30
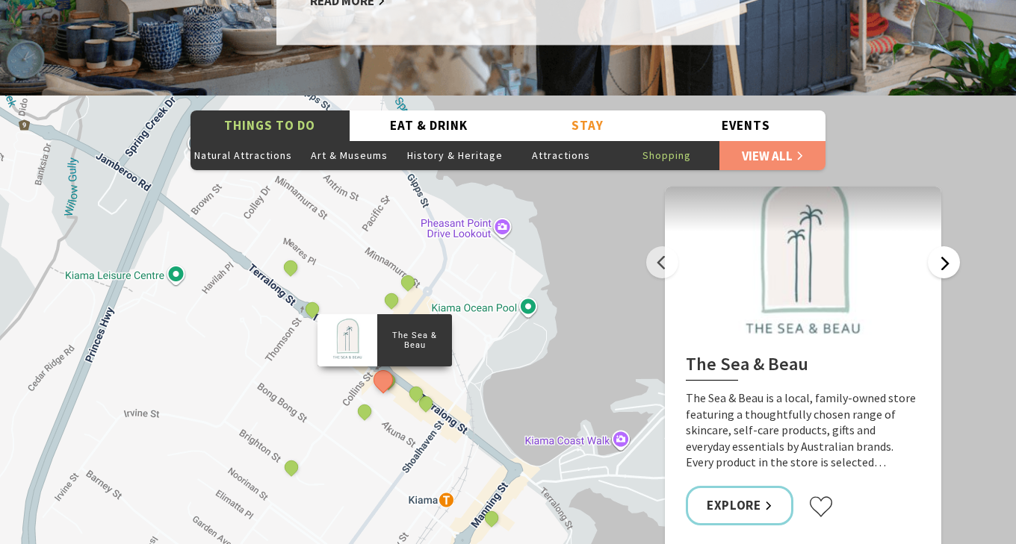
click at [946, 246] on button "Next" at bounding box center [944, 262] width 32 height 32
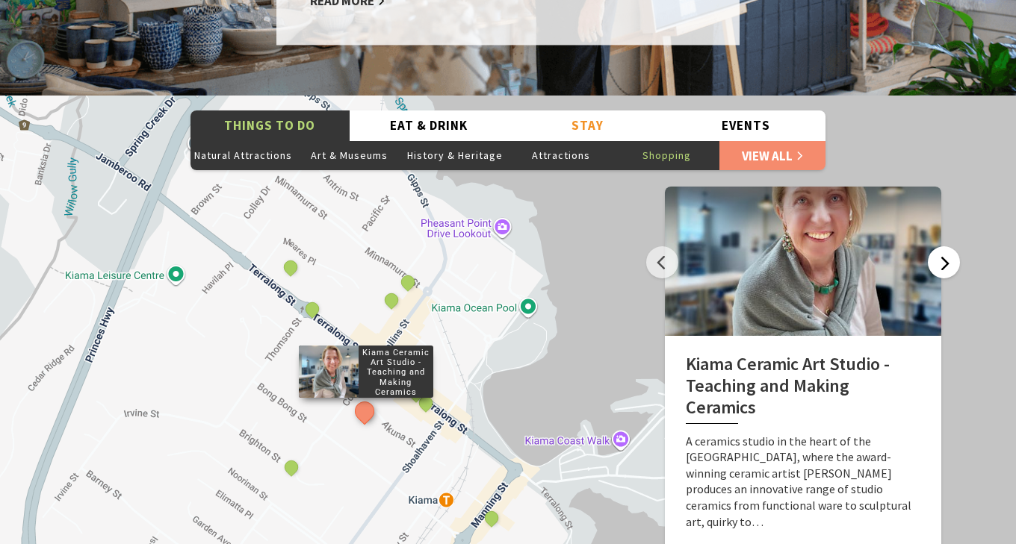
click at [946, 246] on button "Next" at bounding box center [944, 262] width 32 height 32
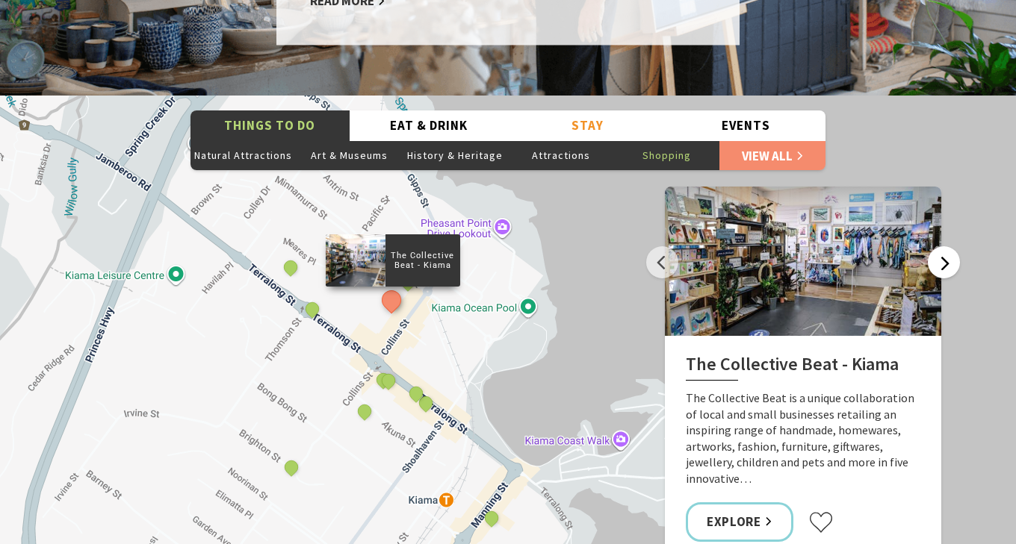
click at [946, 246] on button "Next" at bounding box center [944, 262] width 32 height 32
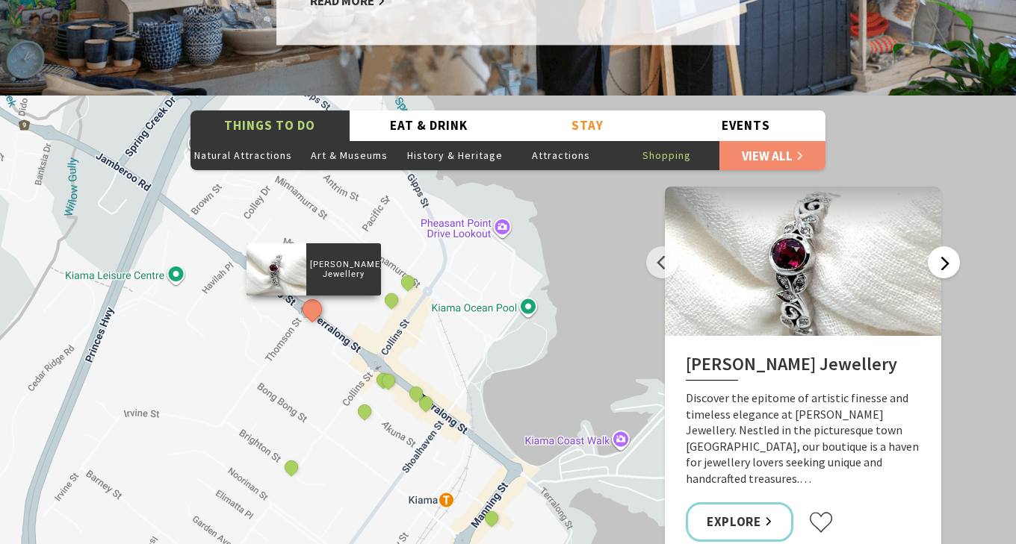
click at [946, 246] on button "Next" at bounding box center [944, 262] width 32 height 32
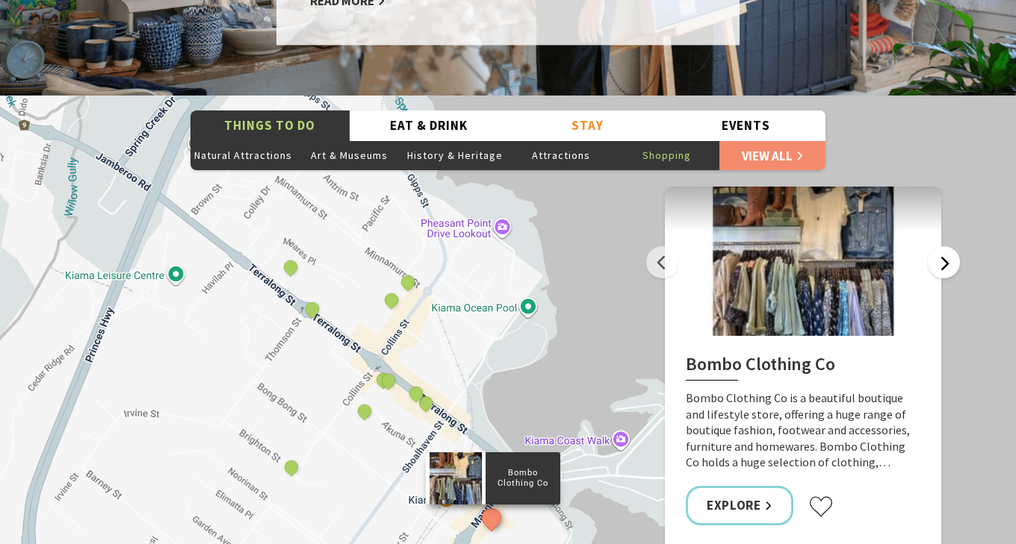
click at [946, 246] on button "Next" at bounding box center [944, 262] width 32 height 32
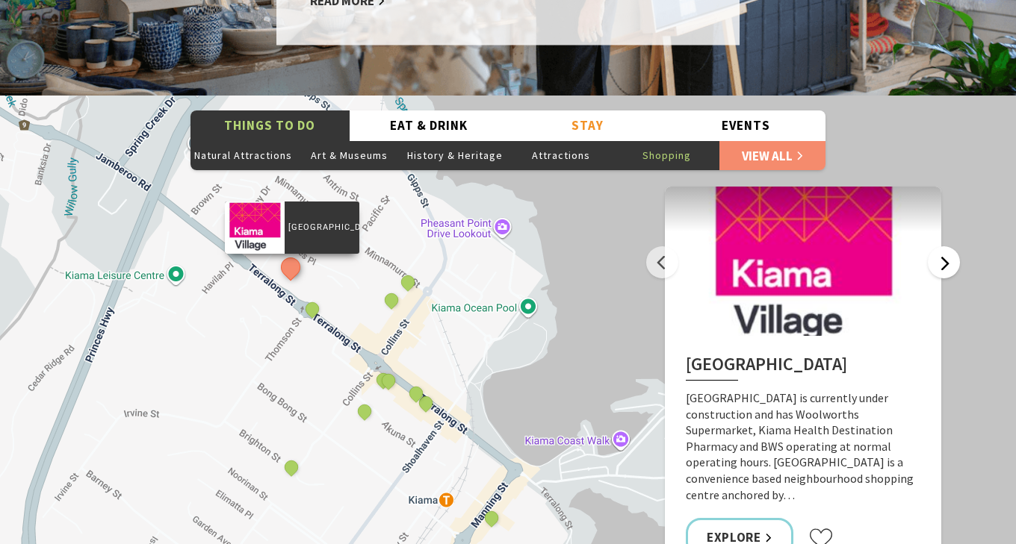
click at [946, 246] on button "Next" at bounding box center [944, 262] width 32 height 32
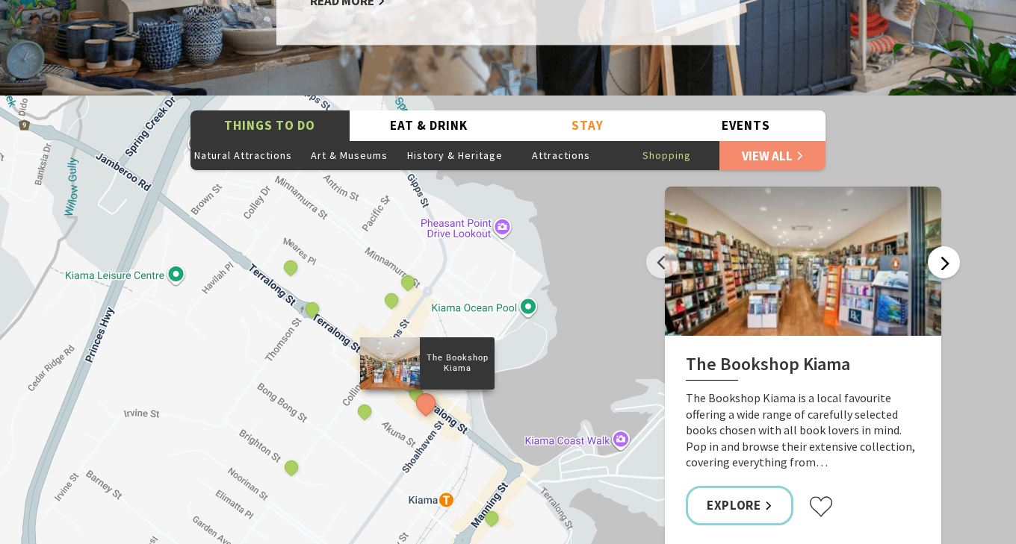
click at [946, 246] on button "Next" at bounding box center [944, 262] width 32 height 32
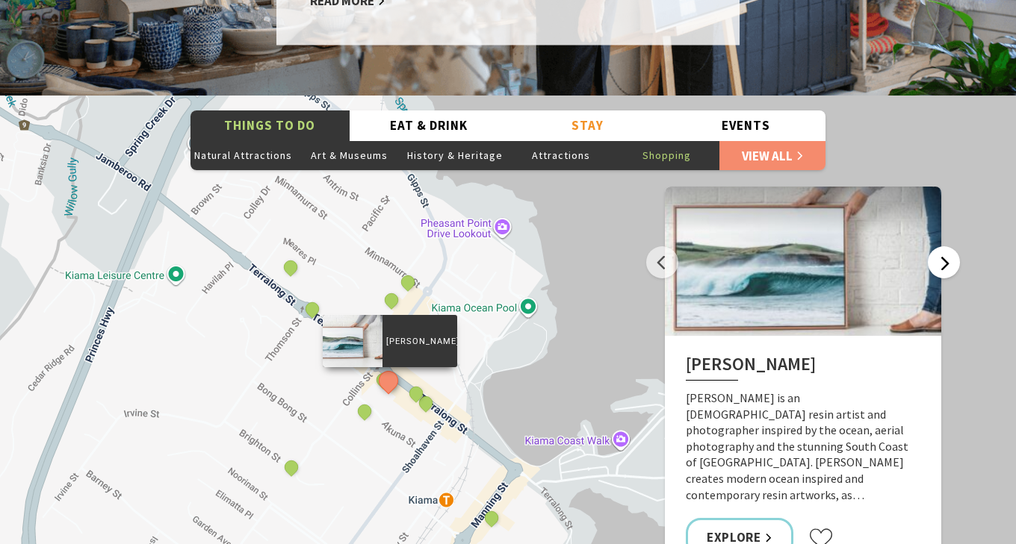
click at [946, 246] on button "Next" at bounding box center [944, 262] width 32 height 32
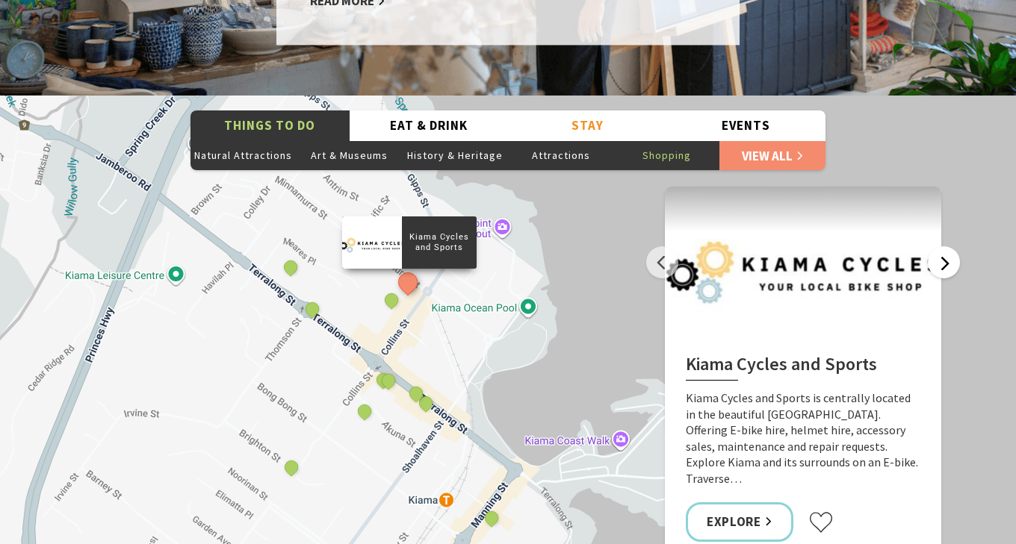
click at [946, 246] on button "Next" at bounding box center [944, 262] width 32 height 32
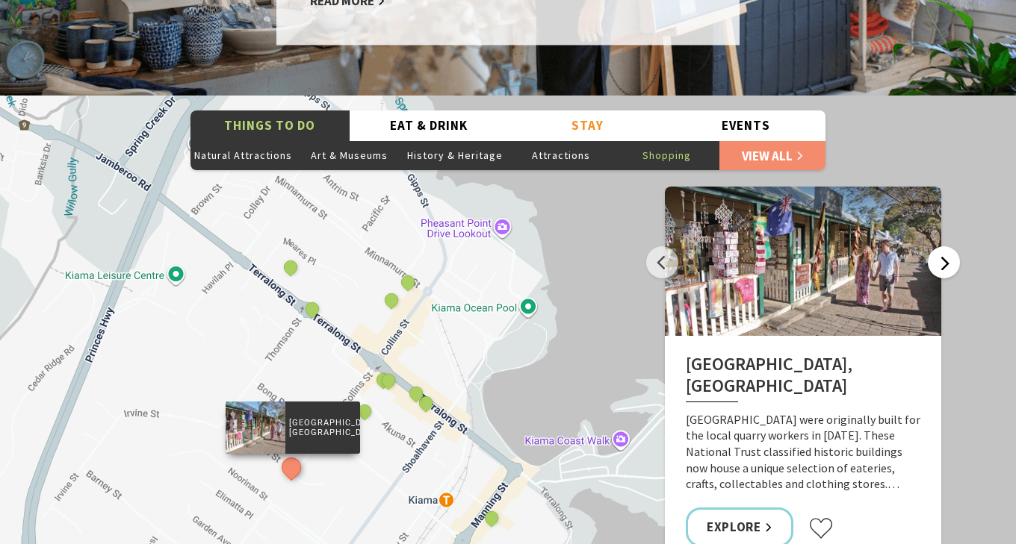
click at [946, 246] on button "Next" at bounding box center [944, 262] width 32 height 32
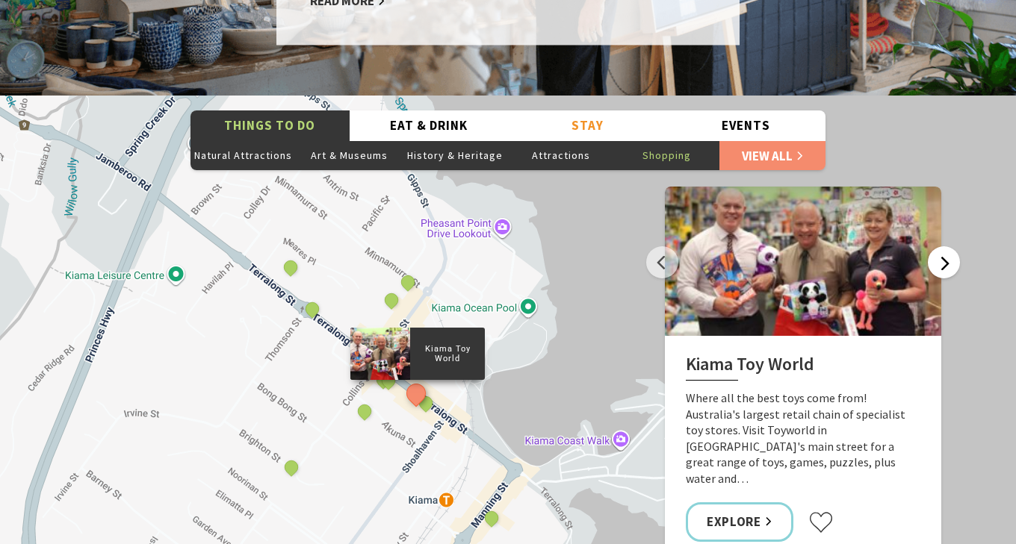
click at [946, 246] on button "Next" at bounding box center [944, 262] width 32 height 32
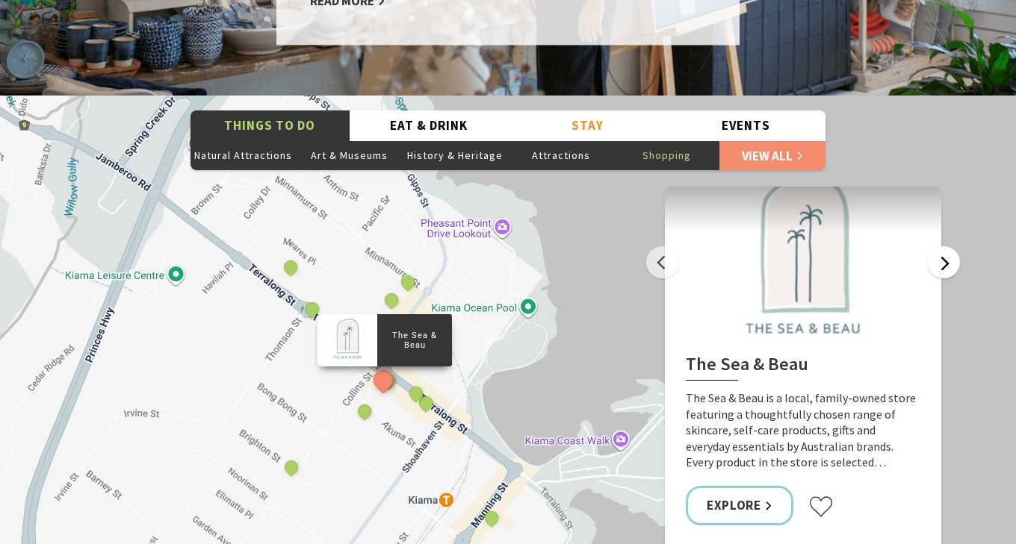
click at [946, 246] on button "Next" at bounding box center [944, 262] width 32 height 32
